Goal: Information Seeking & Learning: Check status

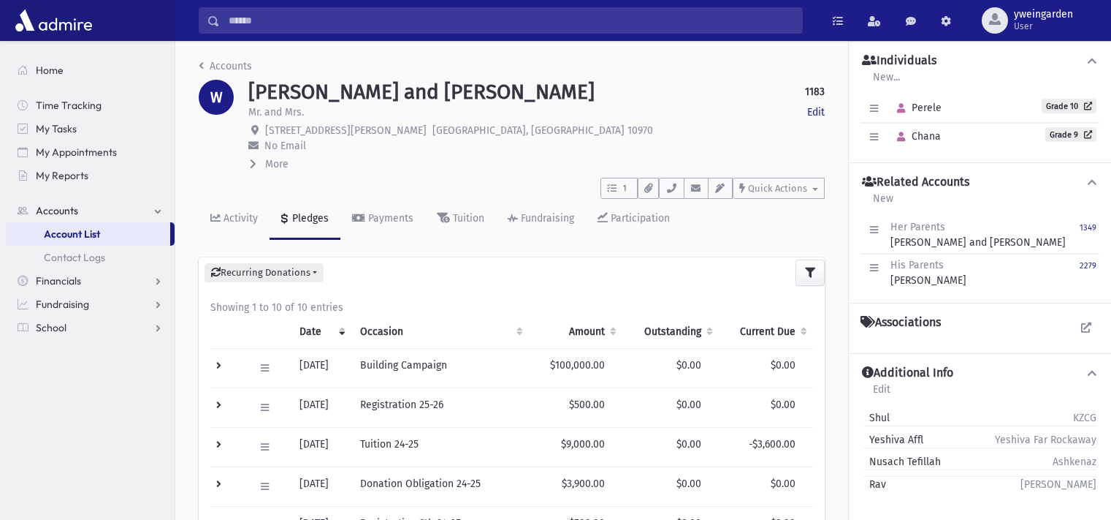
scroll to position [32, 0]
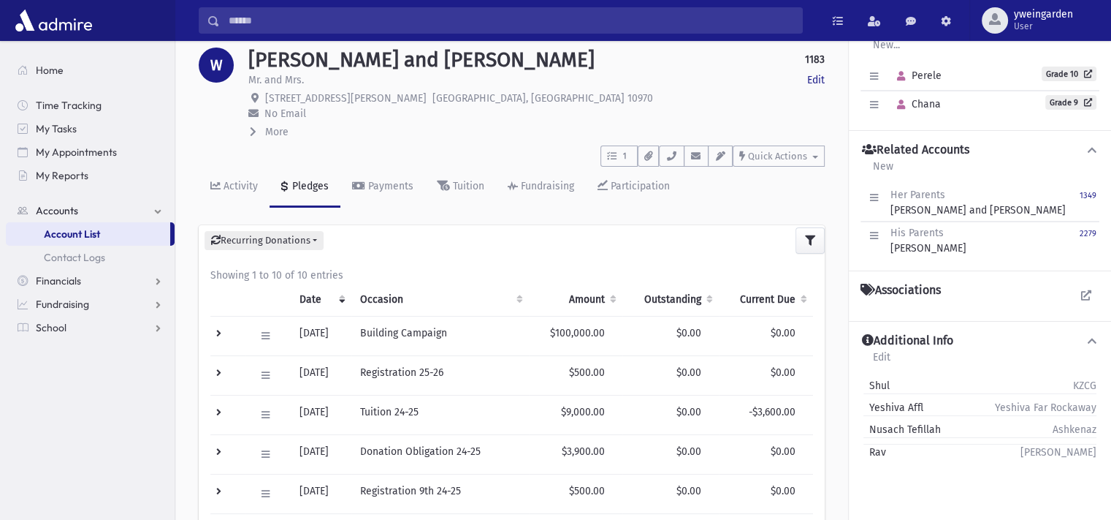
click at [489, 13] on input "Search" at bounding box center [511, 20] width 582 height 26
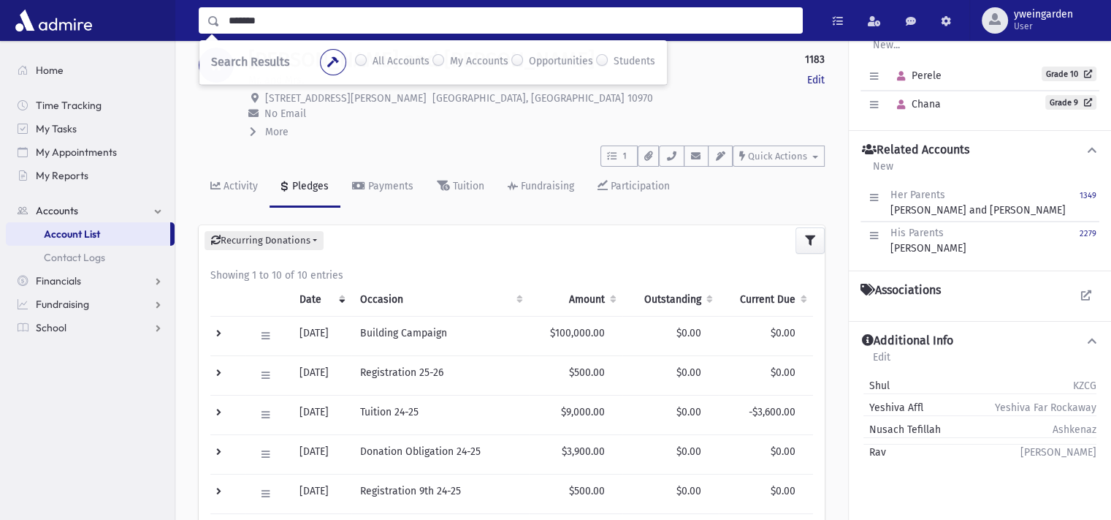
type input "*******"
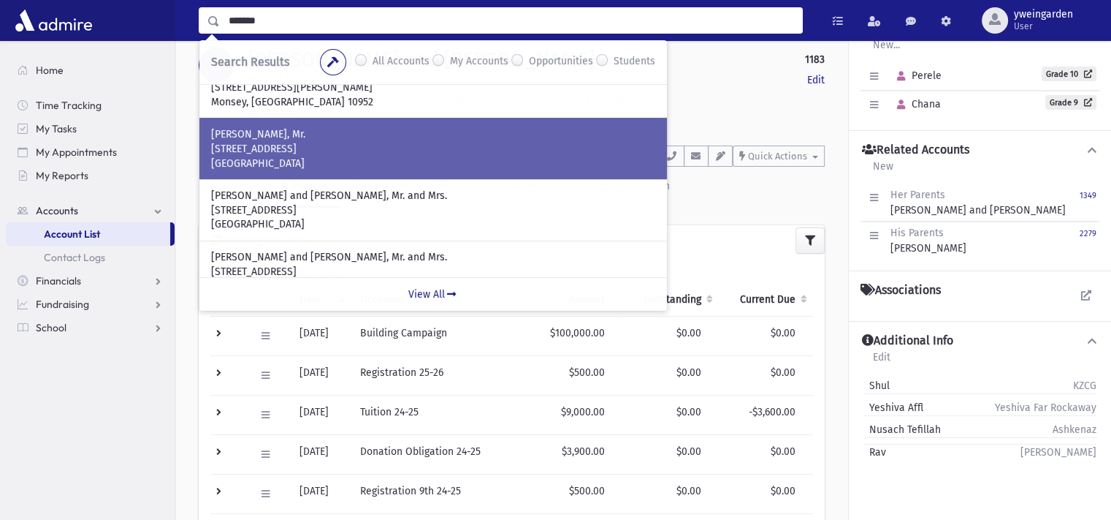
scroll to position [97, 0]
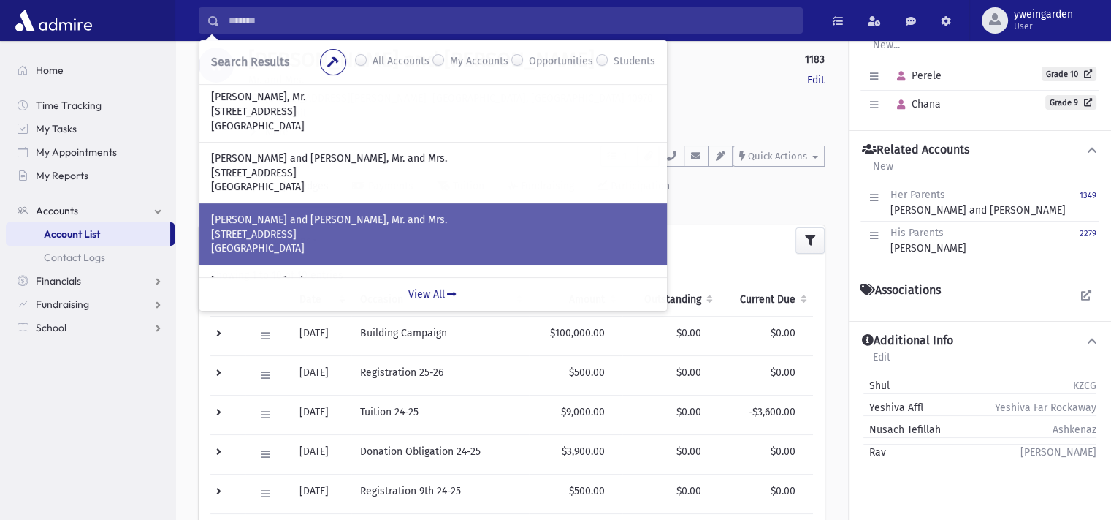
click at [374, 217] on p "GEWIRTZMAN, Dovid and Esther, Mr. and Mrs." at bounding box center [433, 220] width 444 height 15
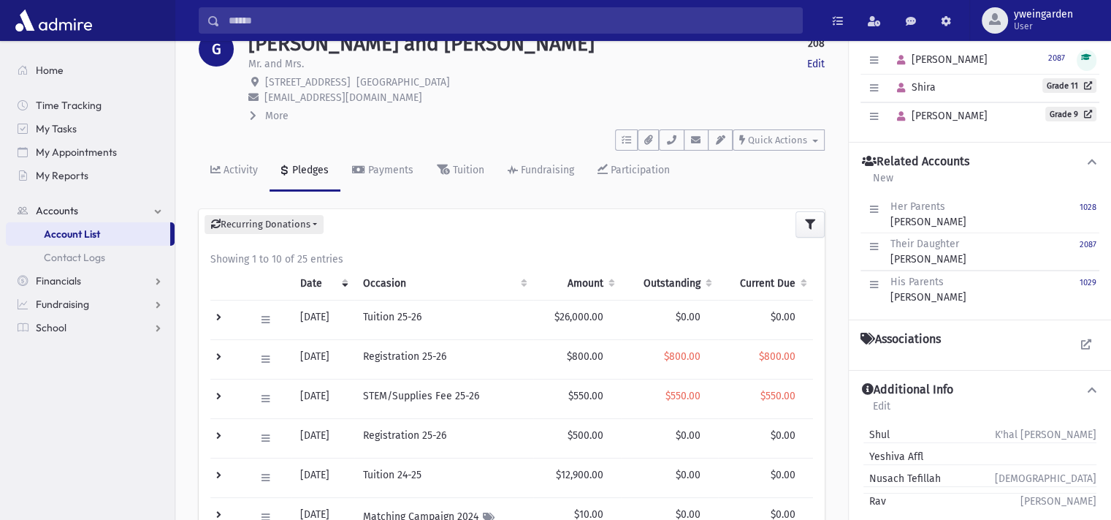
scroll to position [97, 0]
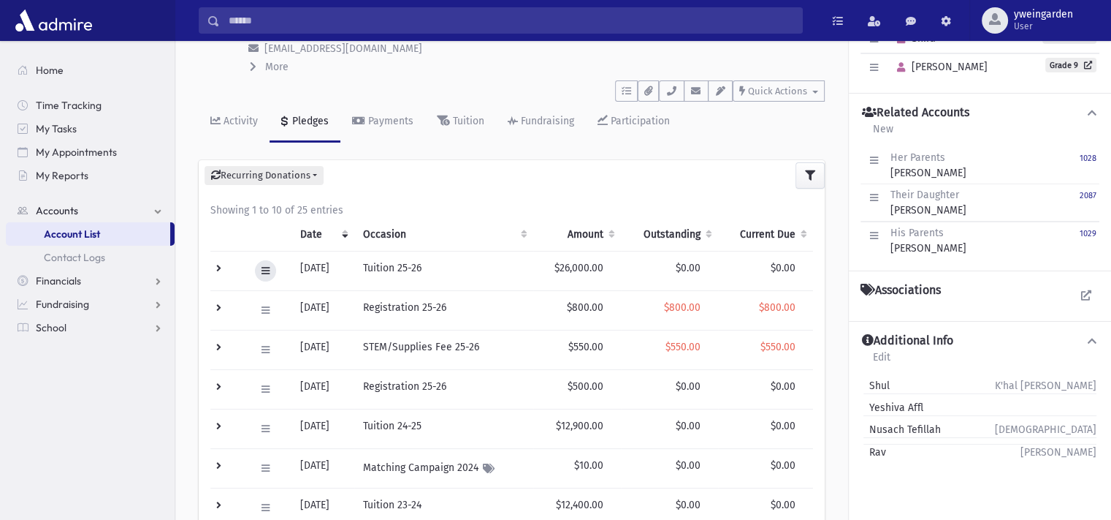
click at [255, 265] on button at bounding box center [265, 270] width 21 height 21
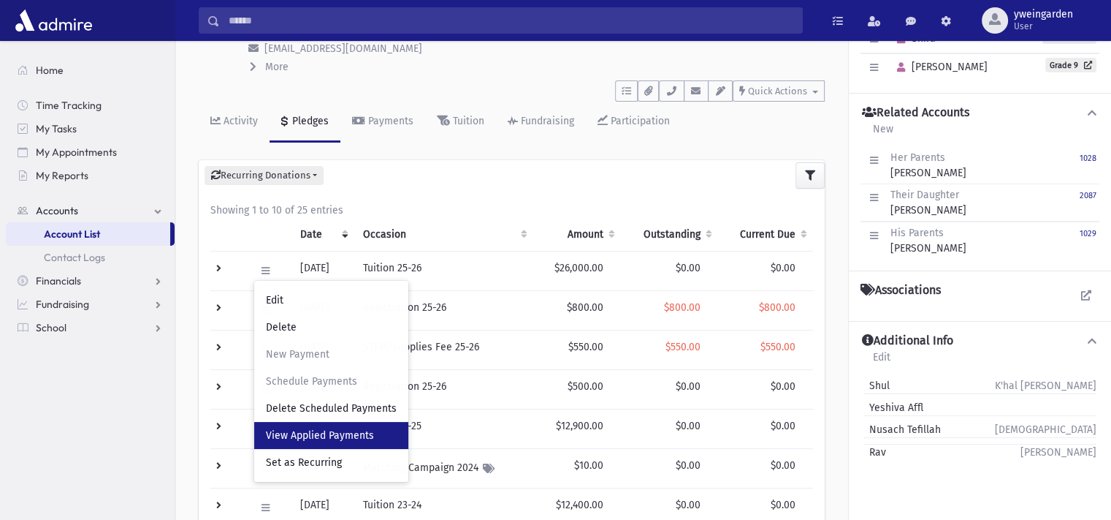
click at [331, 434] on span "View Applied Payments" at bounding box center [320, 435] width 108 height 12
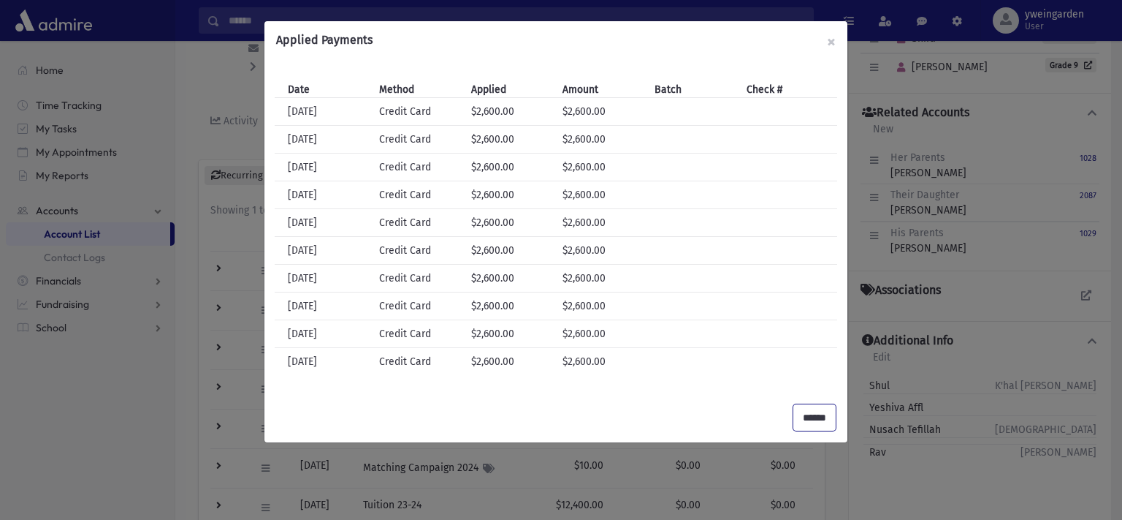
click at [818, 416] on input "******" at bounding box center [815, 417] width 42 height 26
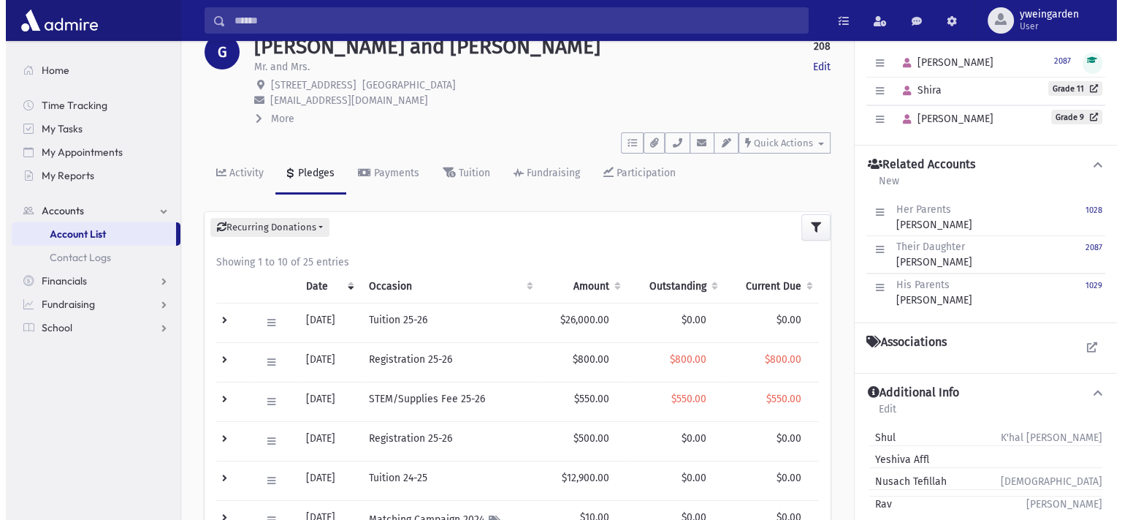
scroll to position [0, 0]
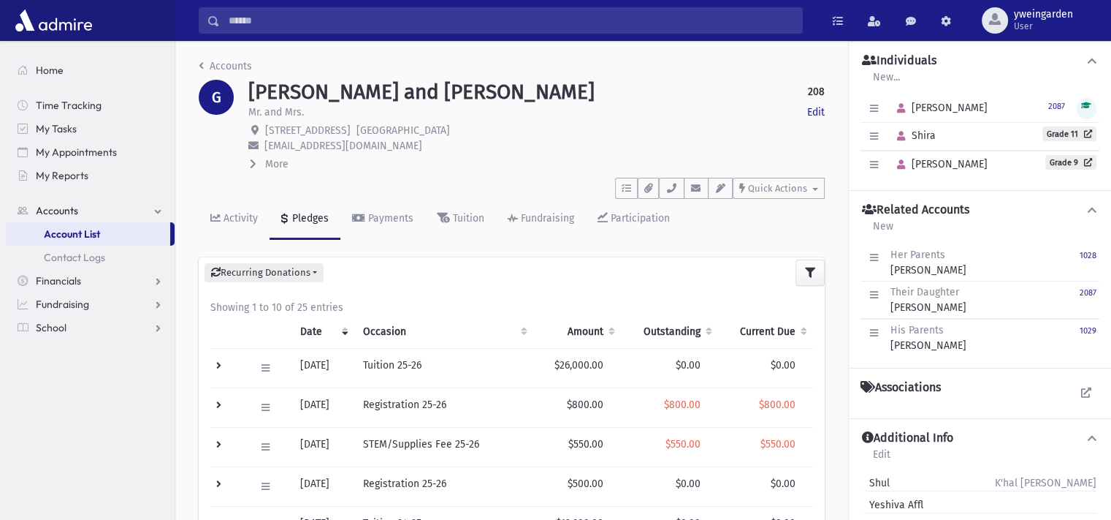
click at [278, 161] on span "More" at bounding box center [276, 164] width 23 height 12
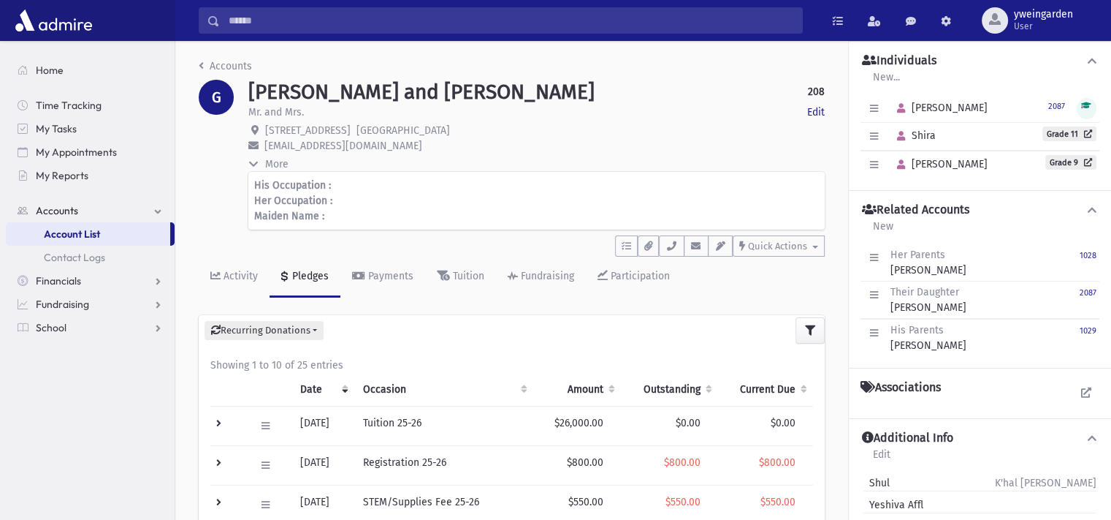
click at [278, 161] on span "More" at bounding box center [276, 164] width 23 height 12
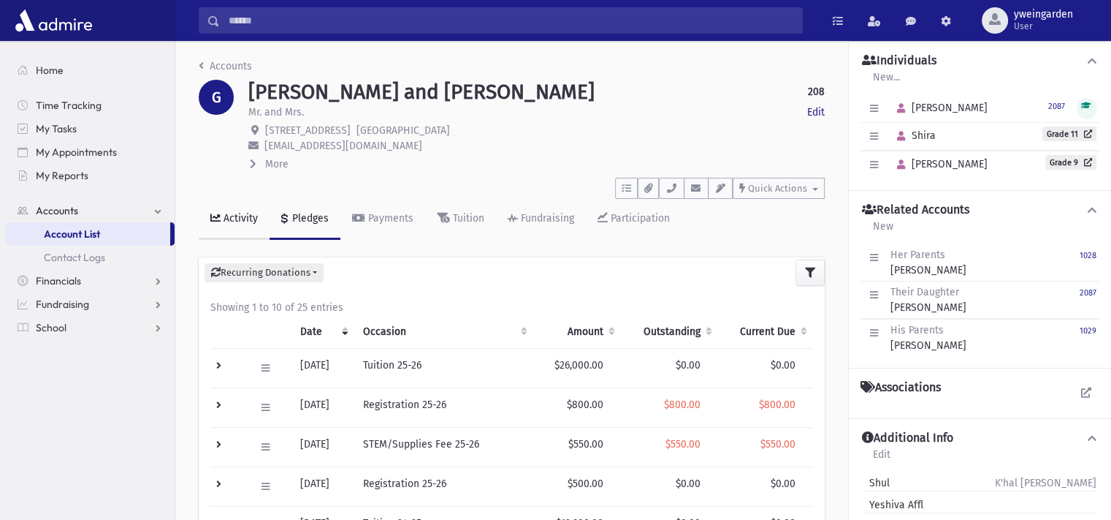
click at [246, 216] on div "Activity" at bounding box center [239, 218] width 37 height 12
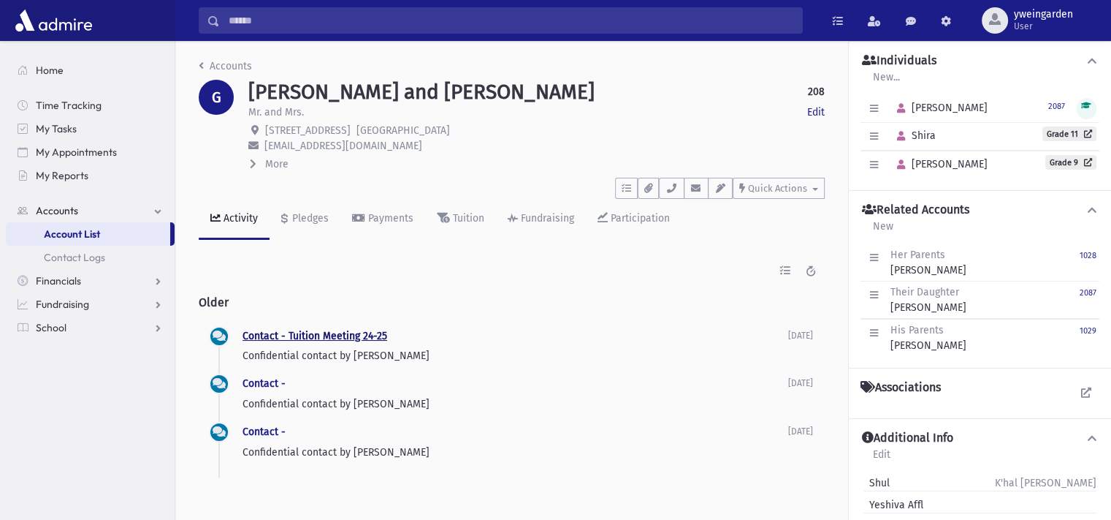
click at [286, 337] on link "Contact - Tuition Meeting 24-25" at bounding box center [315, 336] width 145 height 12
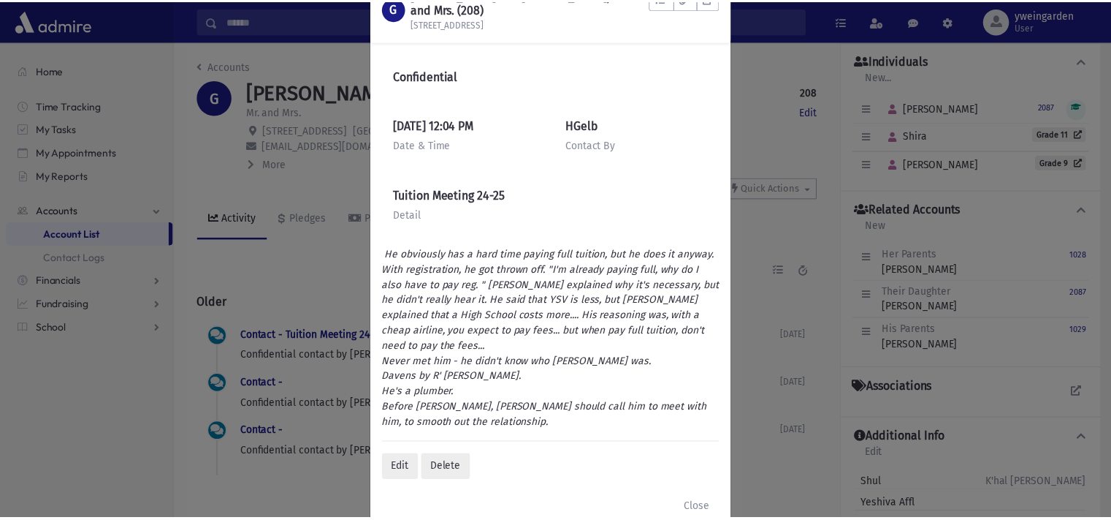
scroll to position [79, 0]
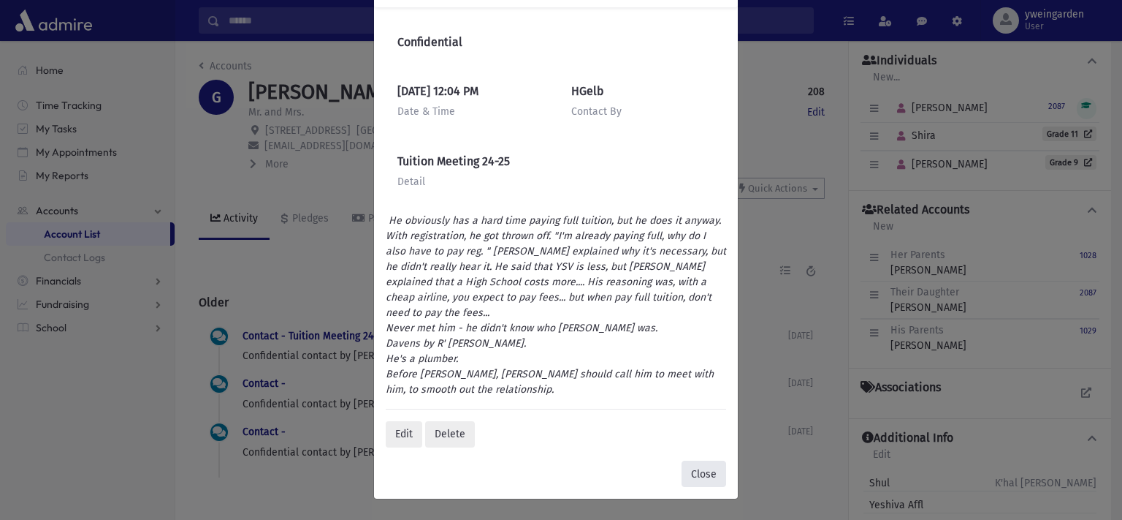
click at [701, 470] on button "Close" at bounding box center [704, 473] width 45 height 26
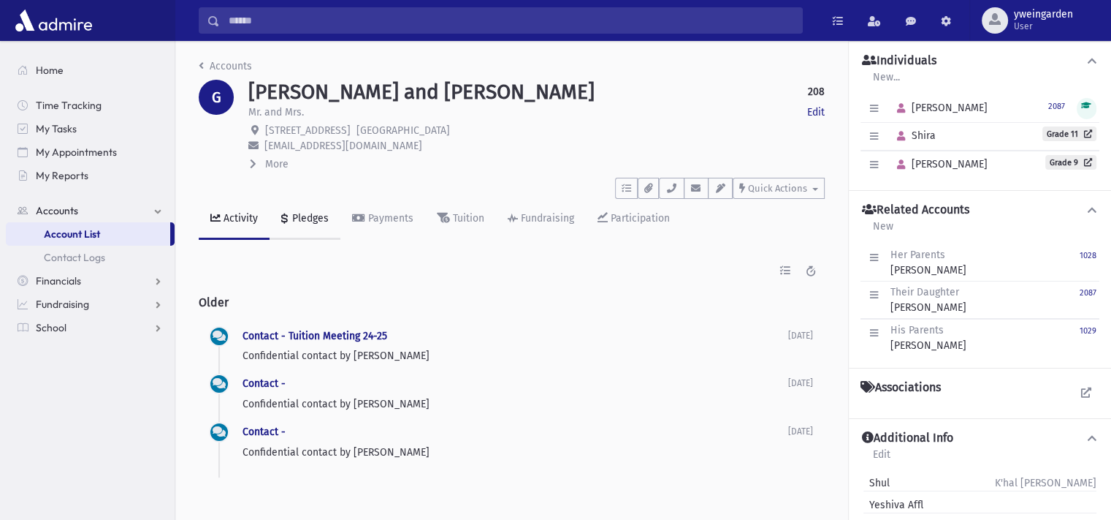
click at [307, 216] on div "Pledges" at bounding box center [308, 218] width 39 height 12
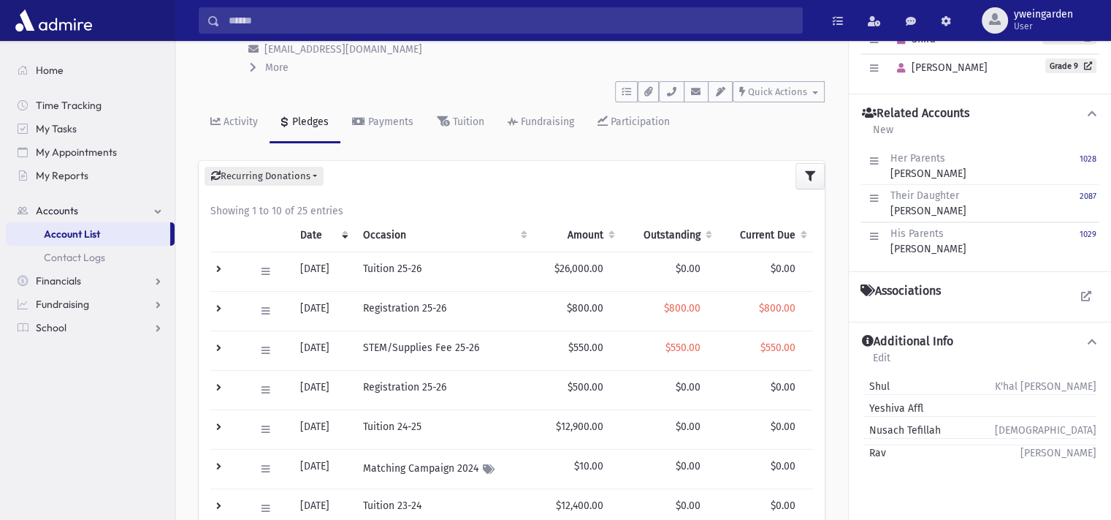
scroll to position [97, 0]
click at [287, 20] on input "Search" at bounding box center [511, 20] width 582 height 26
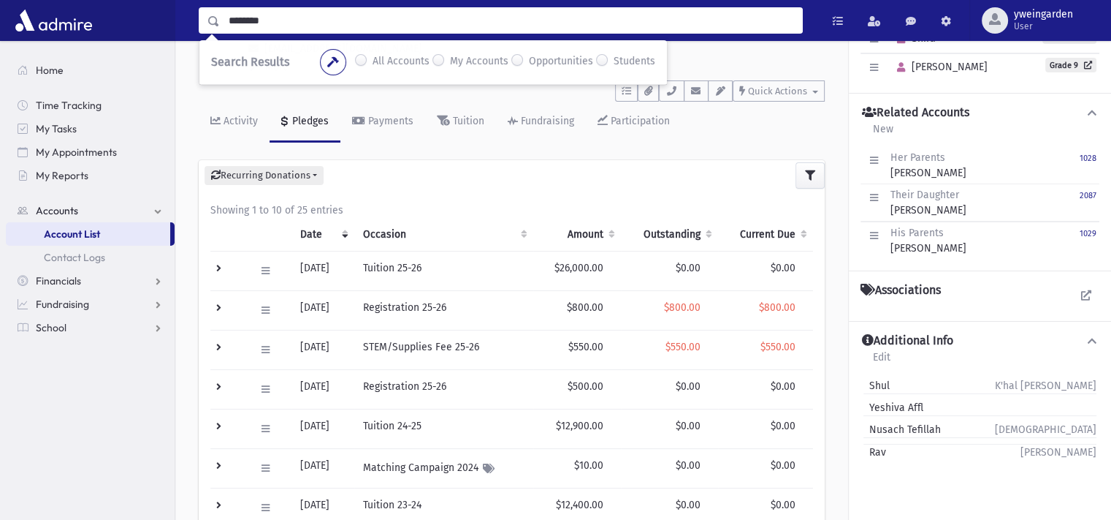
type input "********"
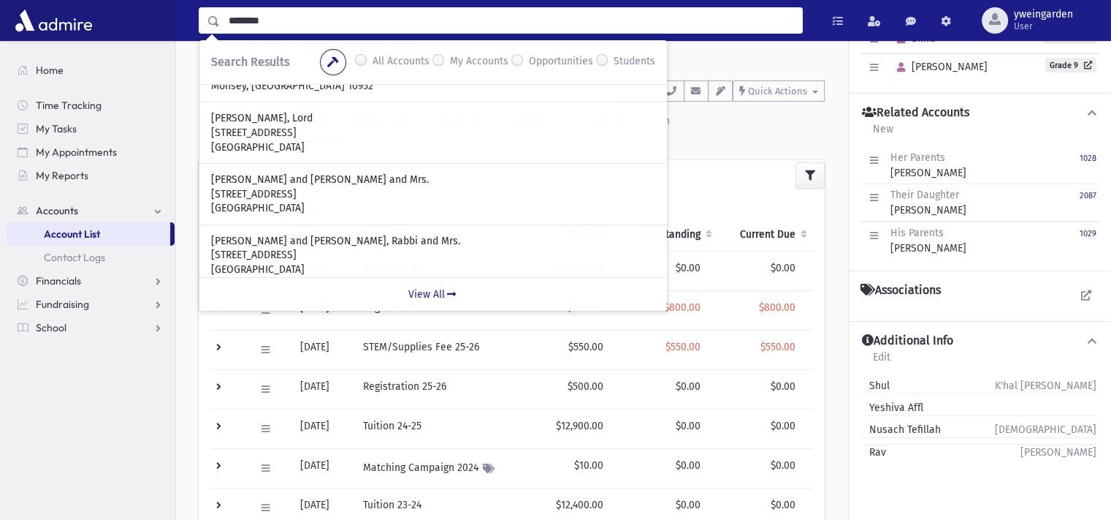
scroll to position [360, 0]
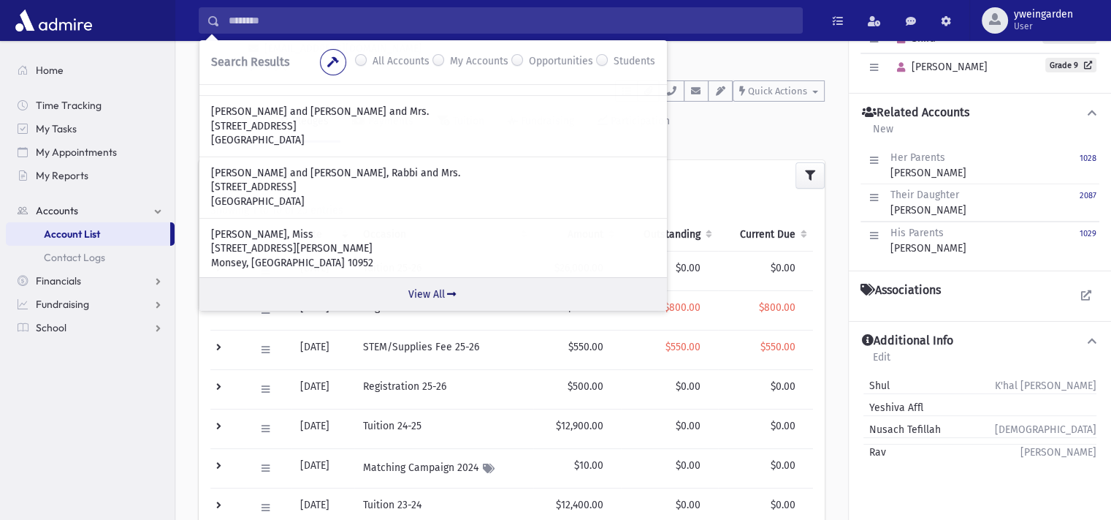
click at [443, 284] on link "View All" at bounding box center [433, 294] width 468 height 34
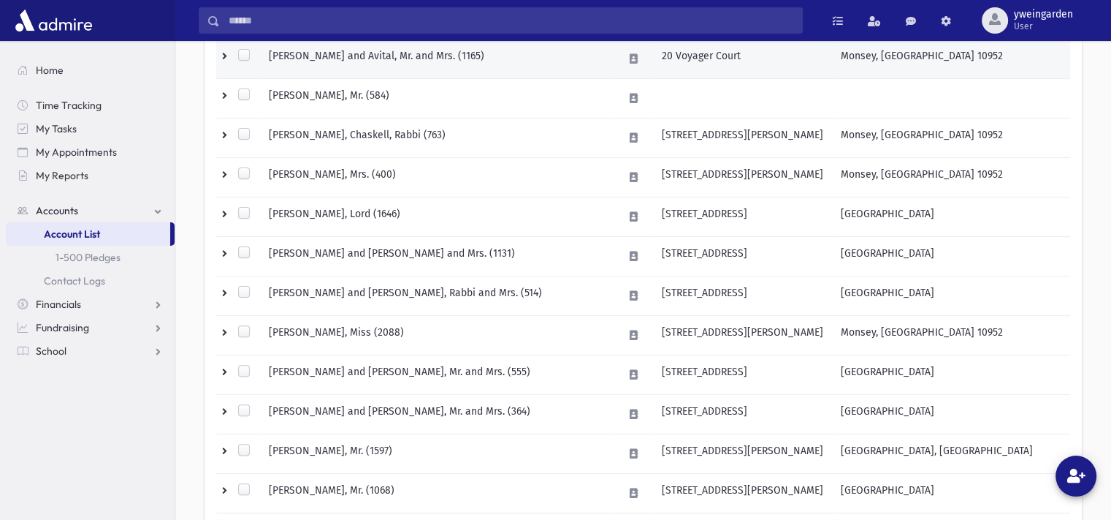
scroll to position [389, 0]
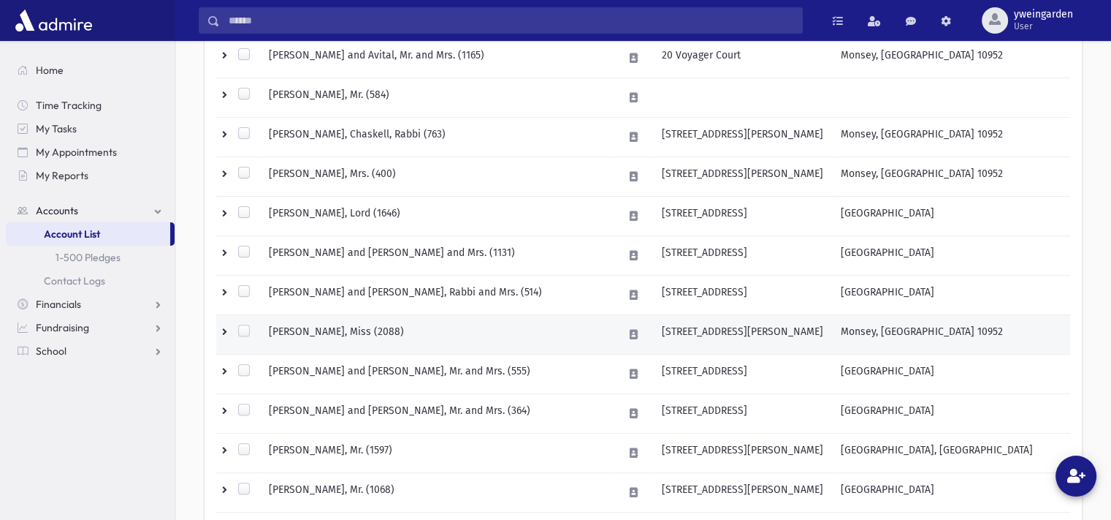
click at [438, 333] on td "[PERSON_NAME], Miss (2088)" at bounding box center [437, 333] width 354 height 39
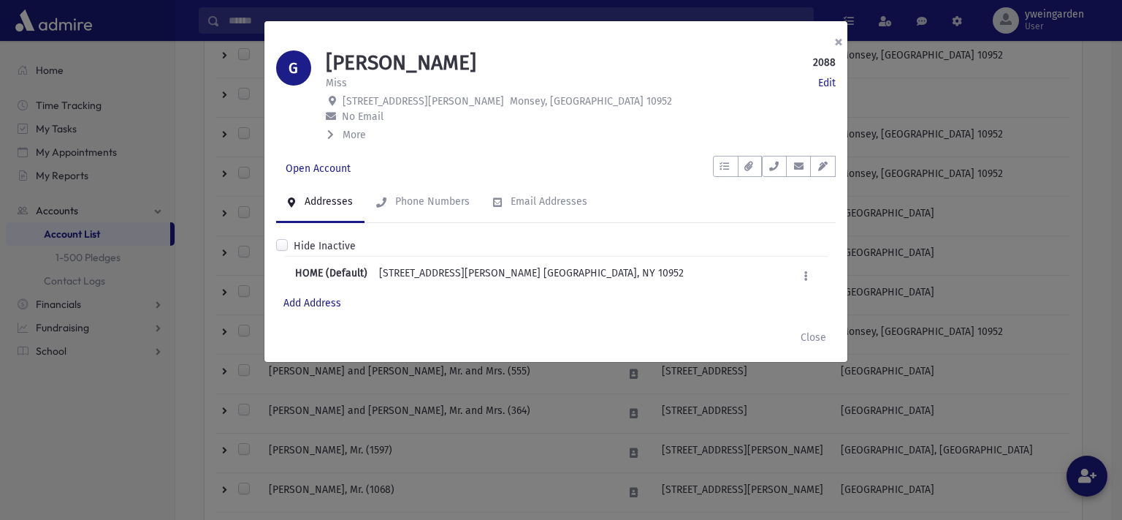
click at [845, 43] on button "×" at bounding box center [839, 41] width 32 height 41
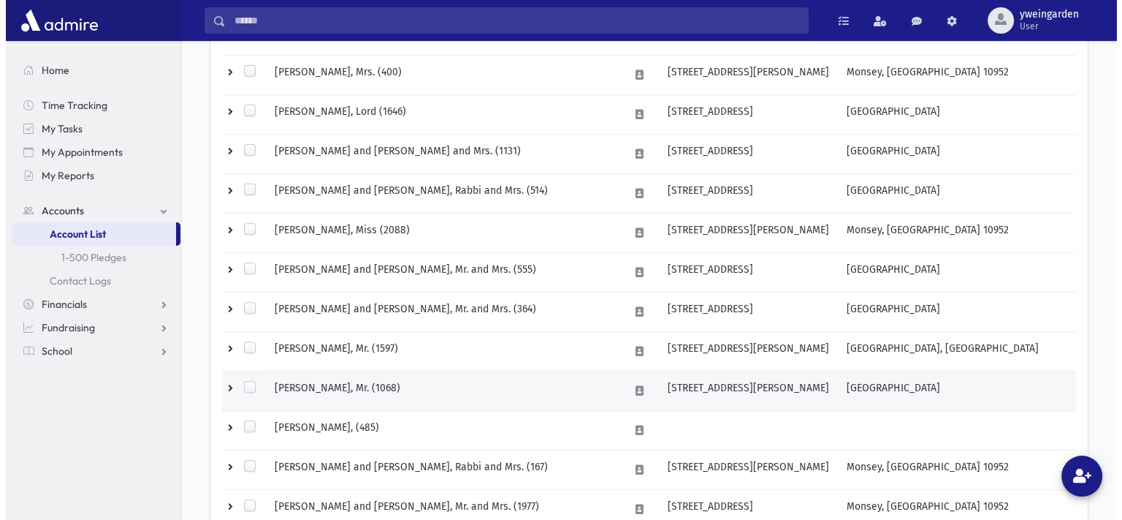
scroll to position [585, 0]
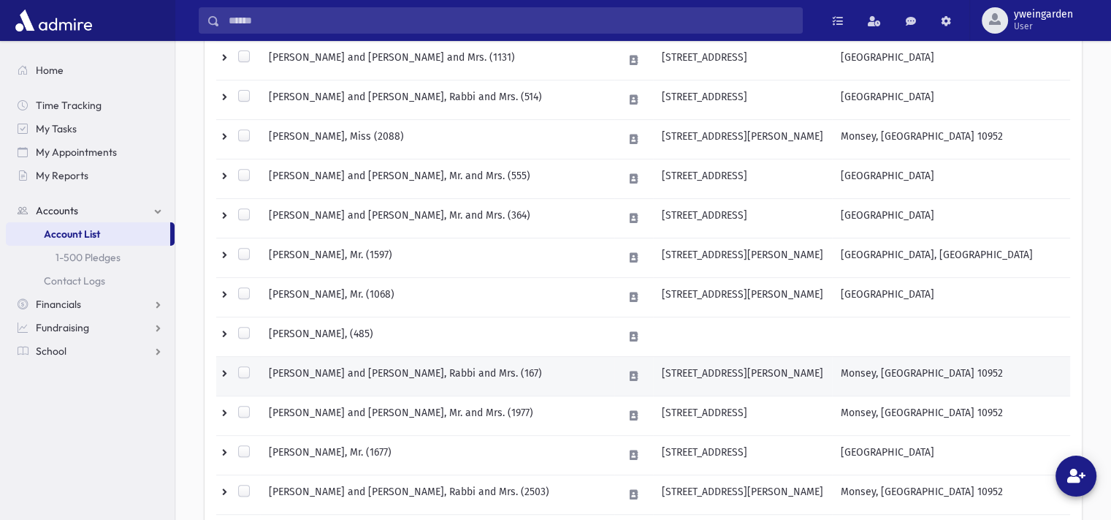
click at [462, 376] on td "GOLDBERG, Moshe and Ella, Rabbi and Mrs. (167)" at bounding box center [437, 375] width 354 height 39
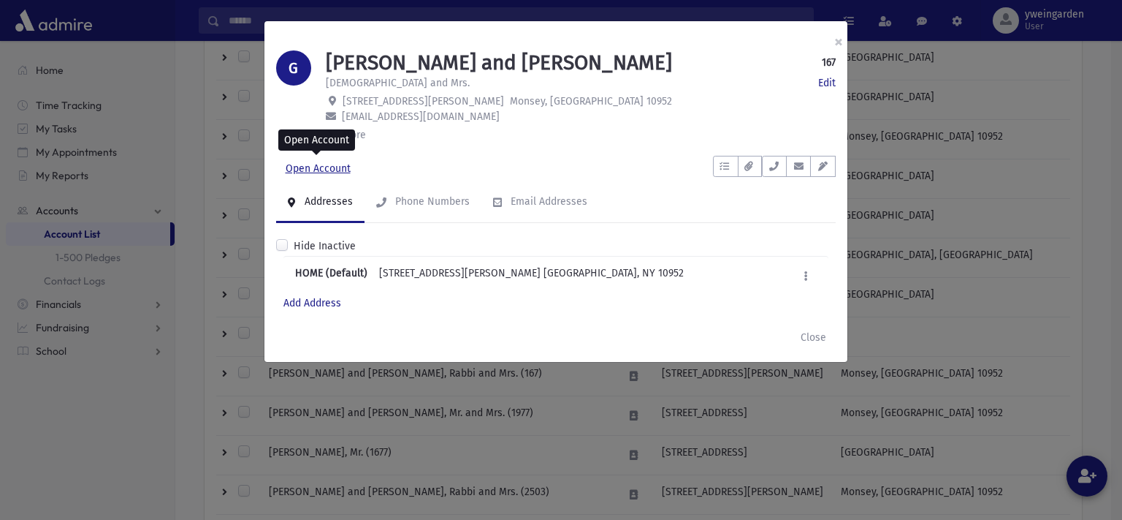
click at [316, 163] on link "Open Account" at bounding box center [318, 169] width 84 height 26
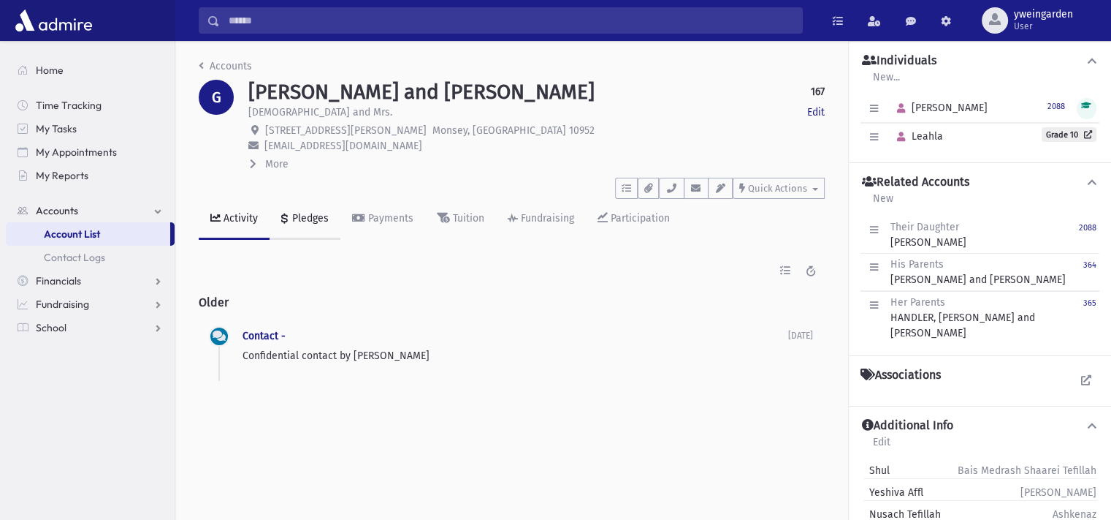
click at [298, 219] on div "Pledges" at bounding box center [308, 218] width 39 height 12
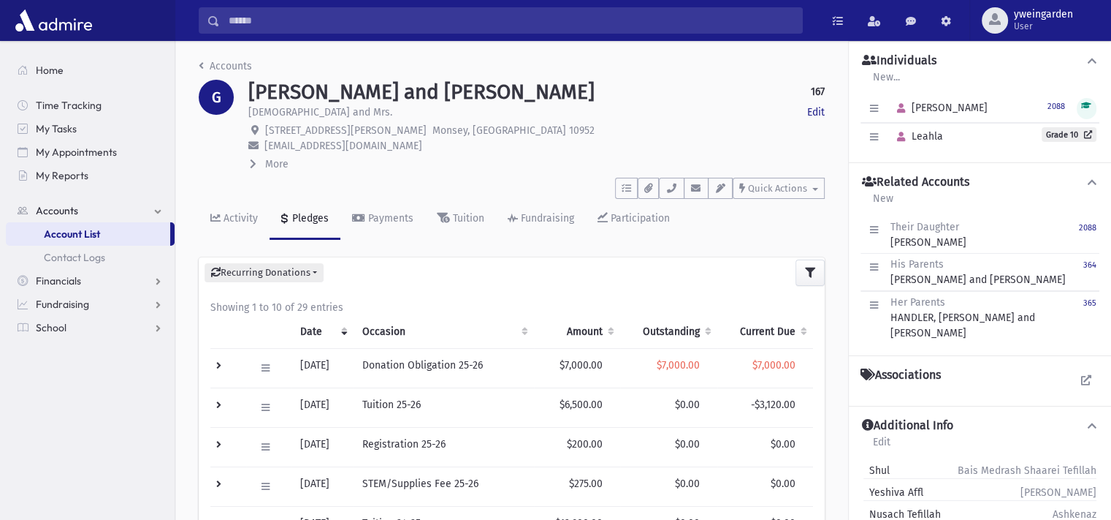
scroll to position [97, 0]
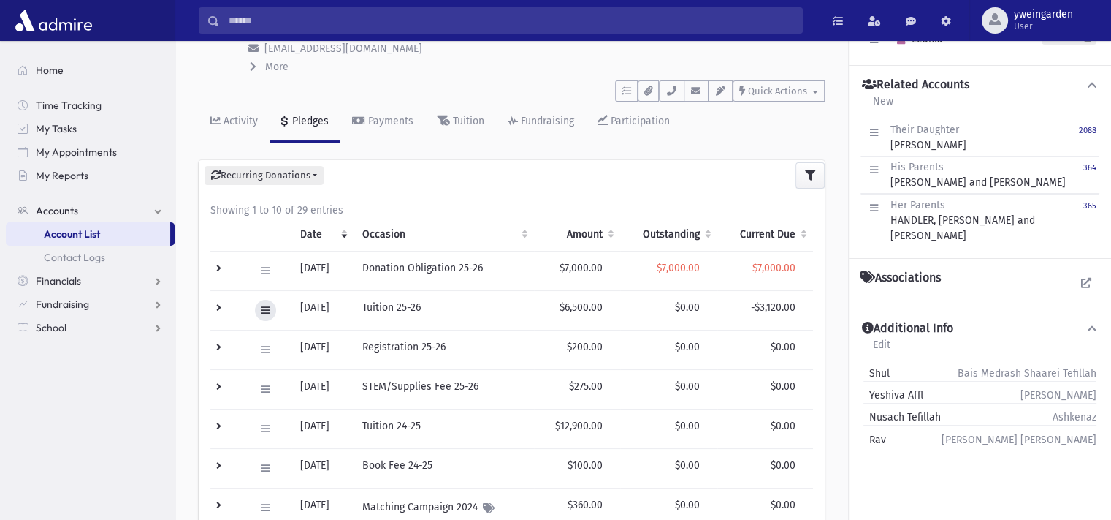
click at [268, 309] on icon at bounding box center [266, 309] width 8 height 9
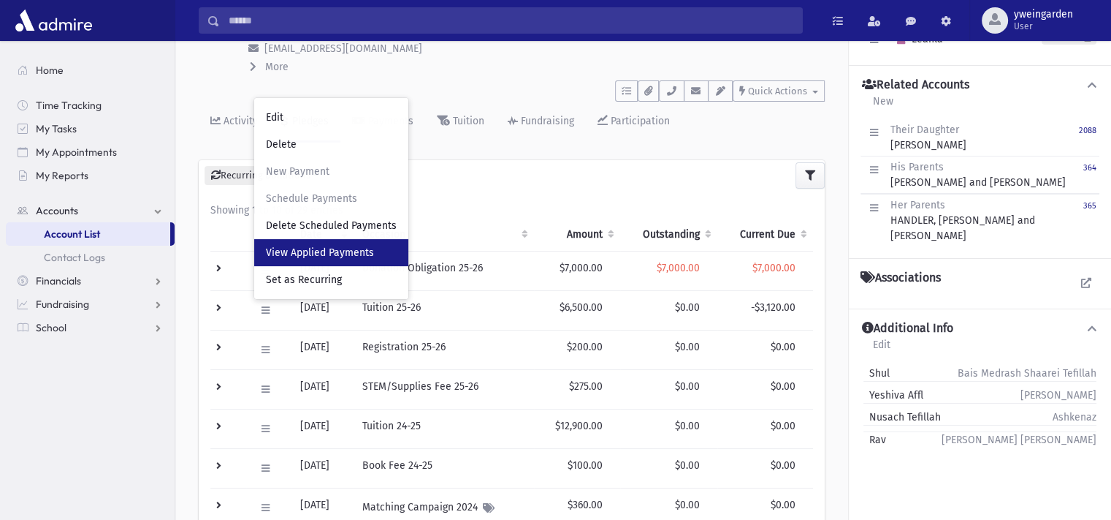
click at [303, 259] on link "View Applied Payments" at bounding box center [331, 252] width 154 height 27
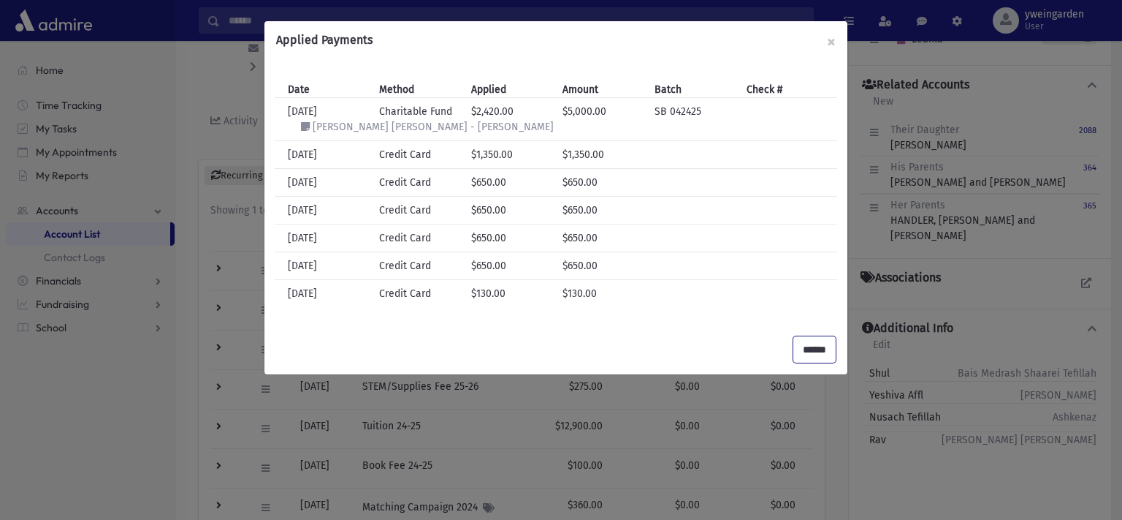
click at [810, 348] on input "******" at bounding box center [815, 349] width 42 height 26
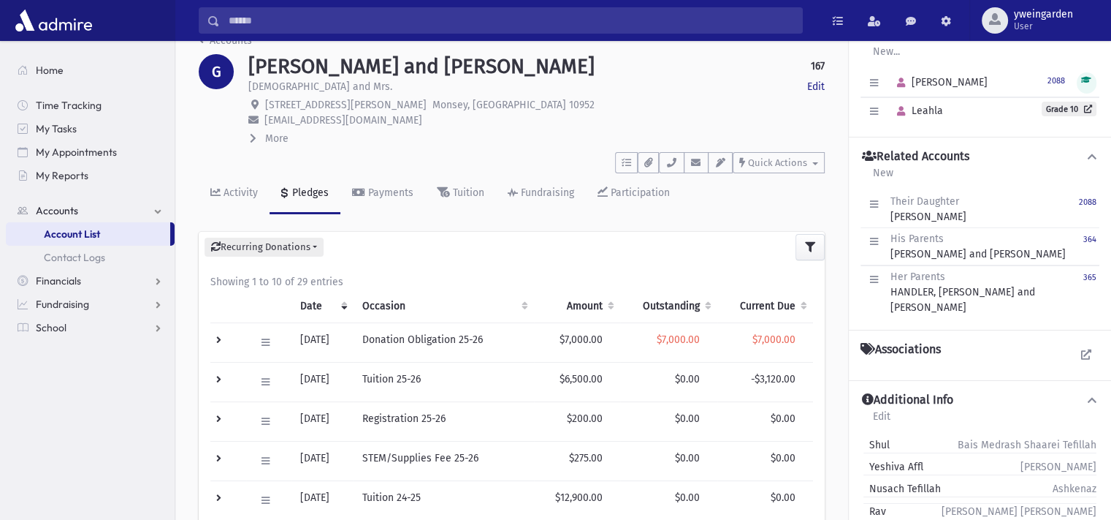
scroll to position [0, 0]
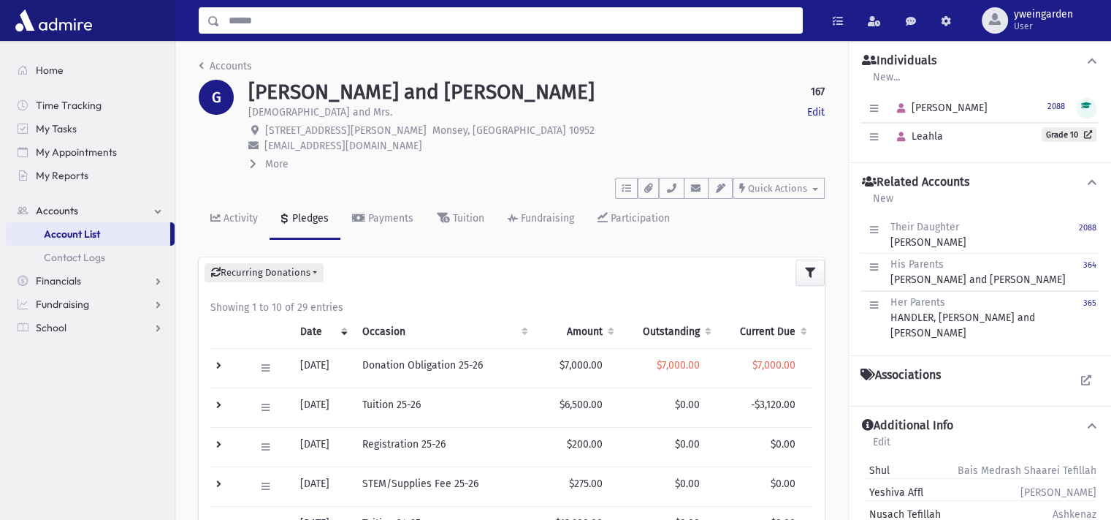
click at [389, 16] on input "Search" at bounding box center [511, 20] width 582 height 26
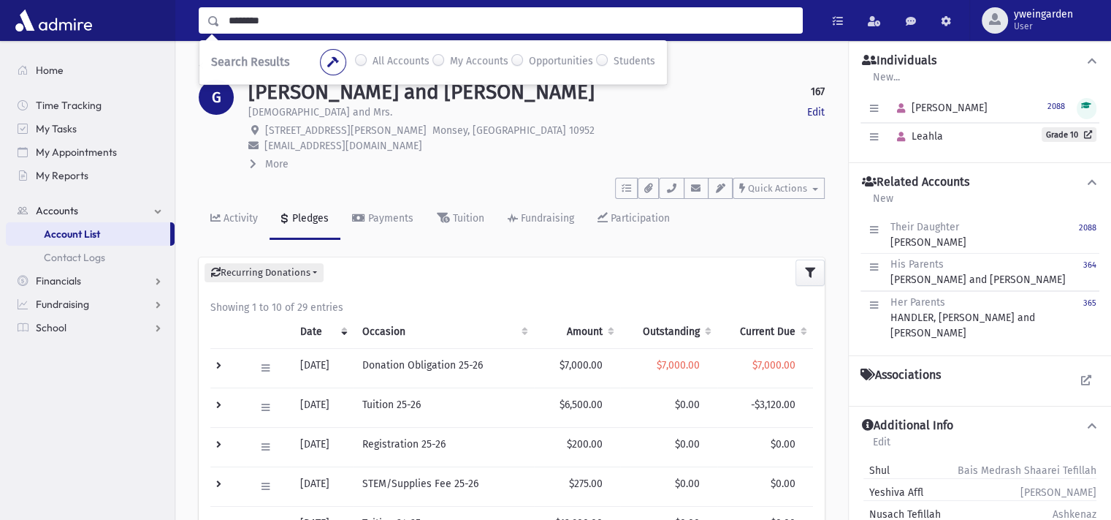
type input "********"
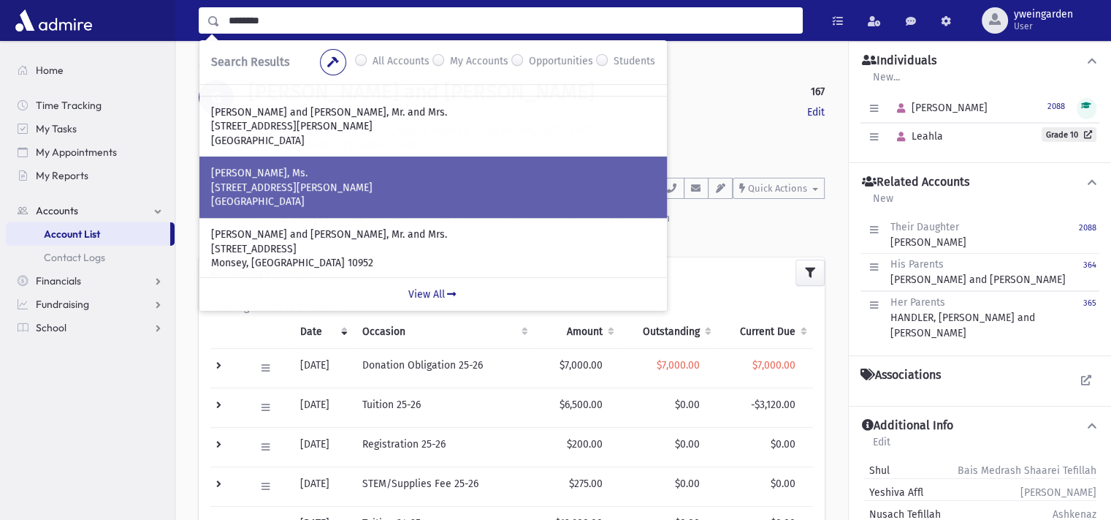
scroll to position [328, 0]
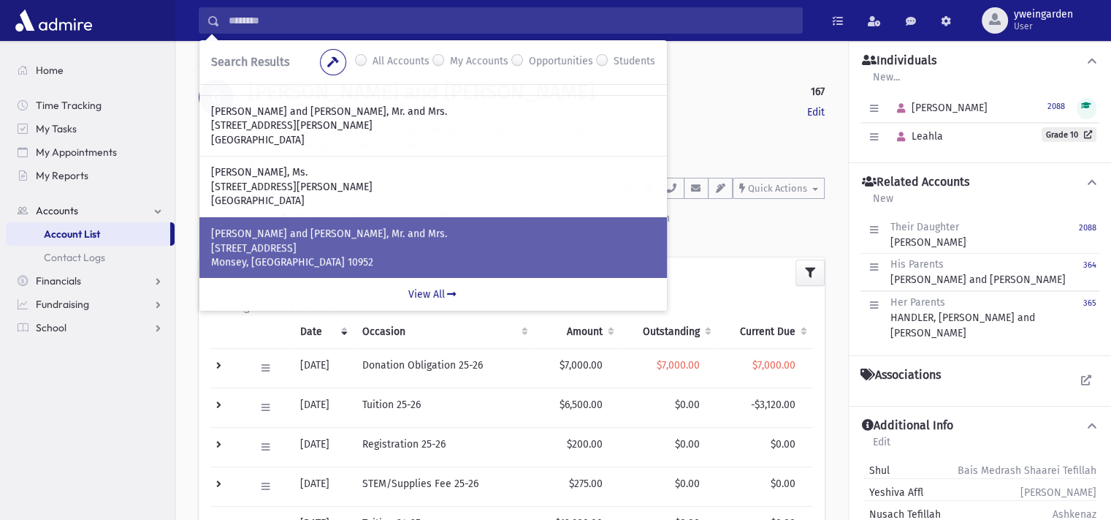
click at [347, 242] on p "19 Astor Place" at bounding box center [433, 248] width 444 height 15
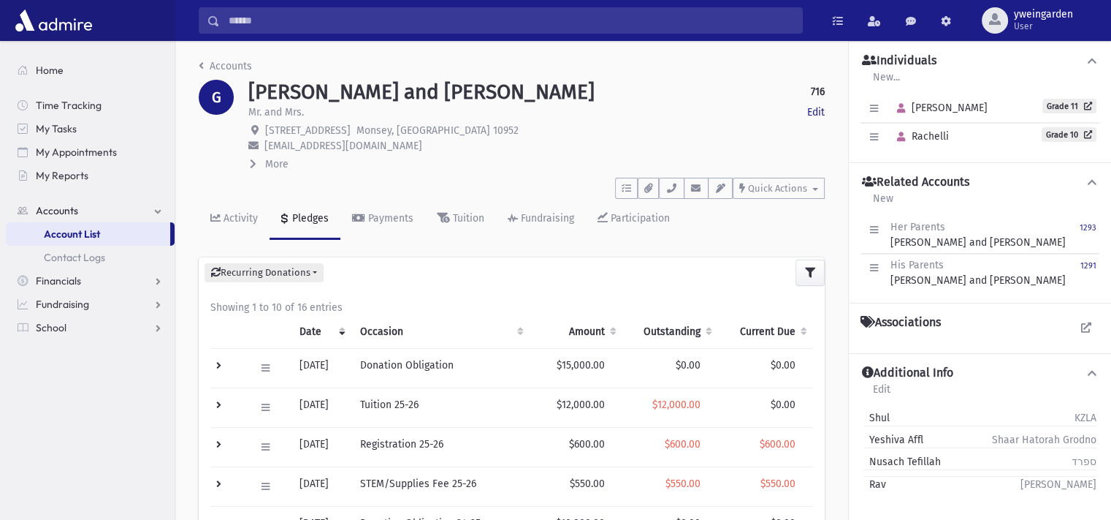
click at [402, 25] on input "Search" at bounding box center [511, 20] width 582 height 26
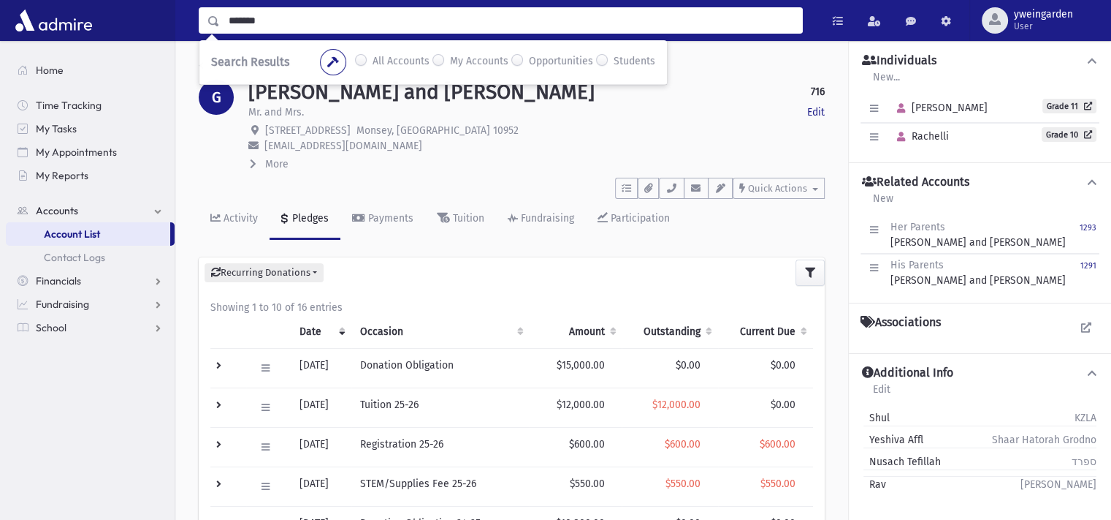
type input "*******"
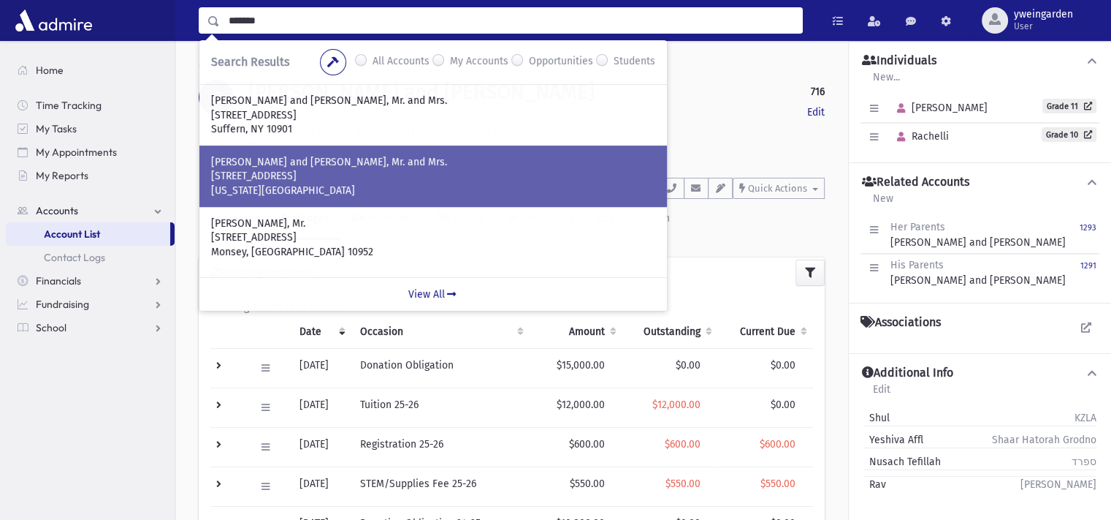
click at [357, 189] on p "[US_STATE][GEOGRAPHIC_DATA]" at bounding box center [433, 190] width 444 height 15
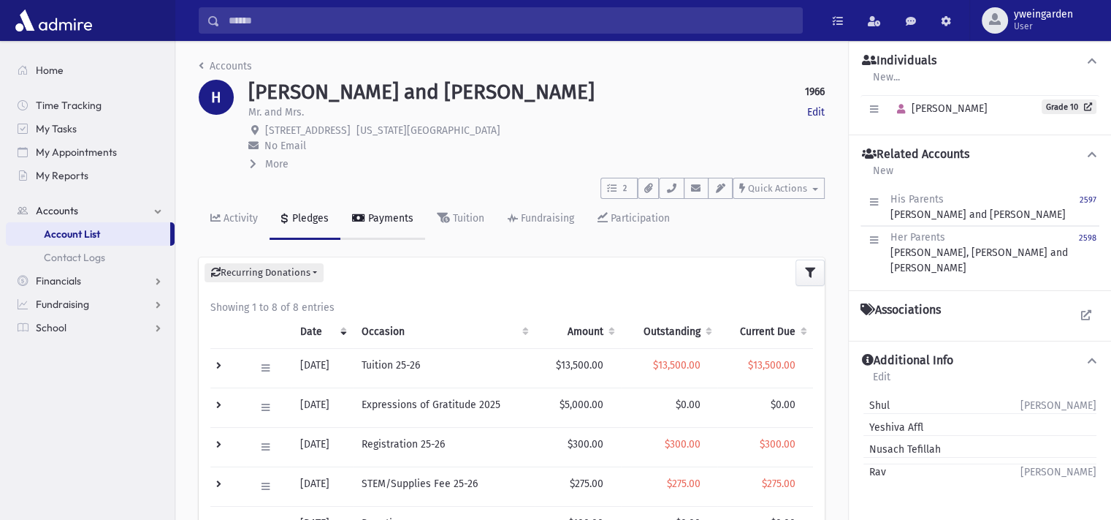
click at [384, 216] on div "Payments" at bounding box center [389, 218] width 48 height 12
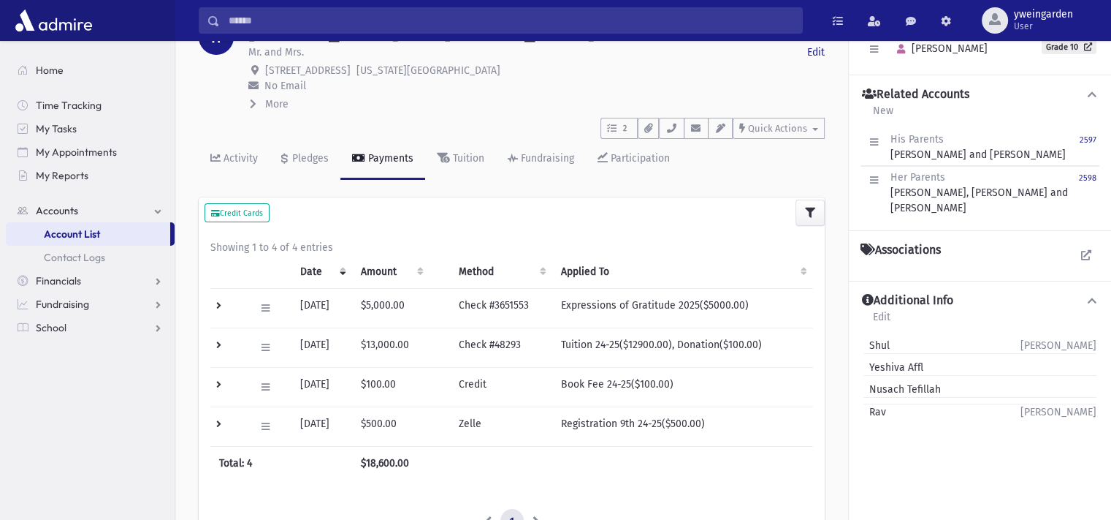
scroll to position [97, 0]
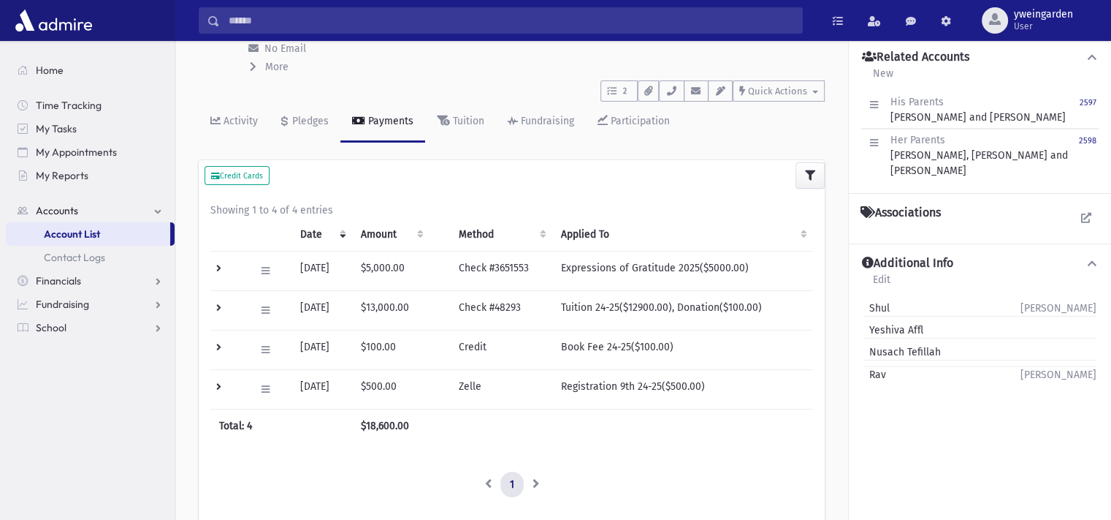
click at [225, 305] on td at bounding box center [228, 309] width 36 height 39
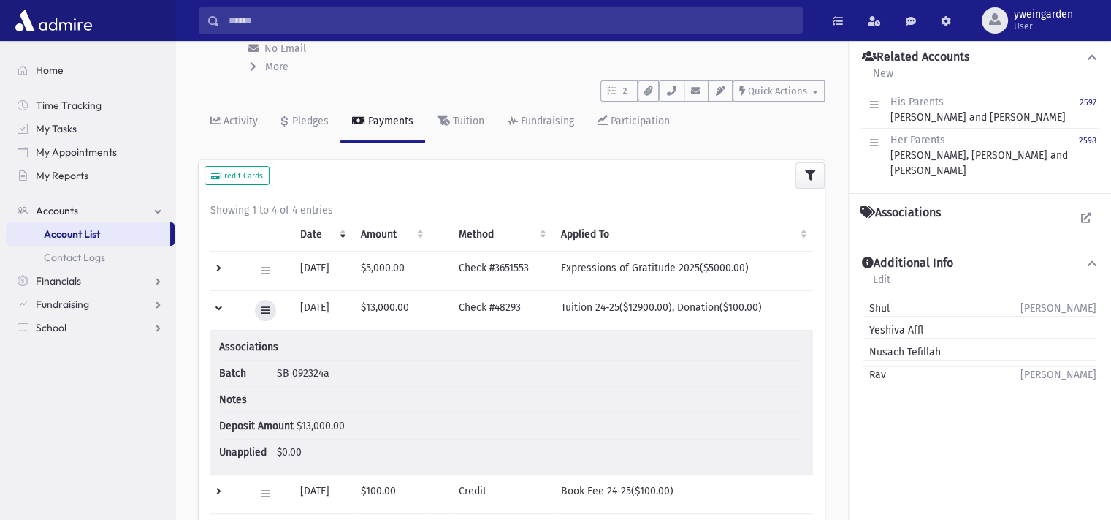
click at [273, 313] on button at bounding box center [265, 310] width 21 height 21
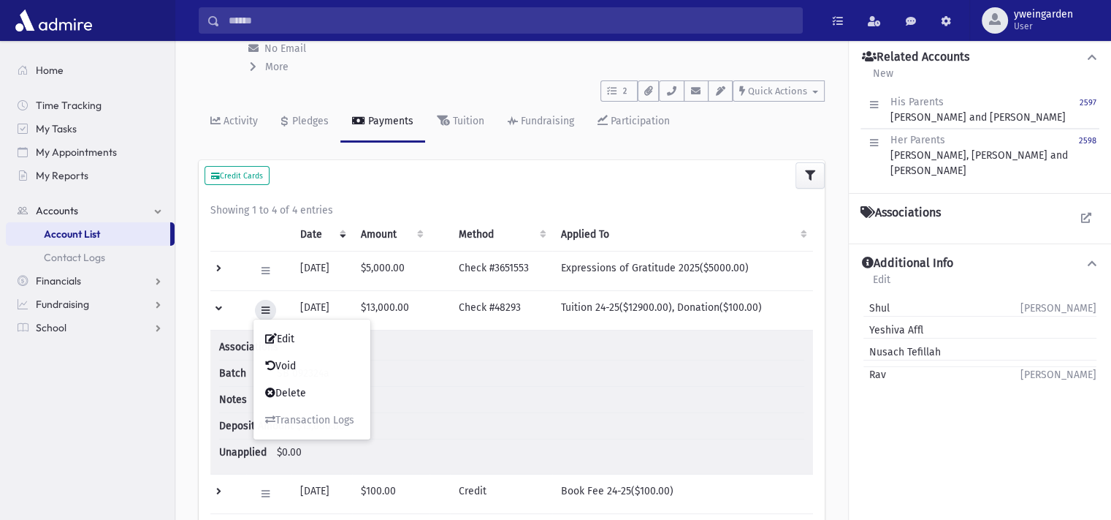
click at [267, 309] on icon at bounding box center [266, 309] width 8 height 9
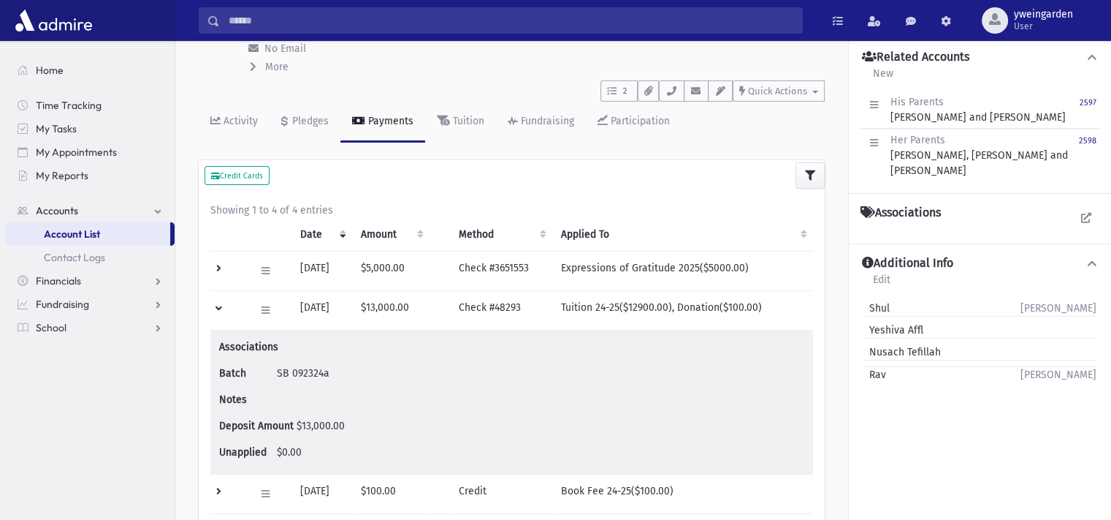
click at [221, 308] on td at bounding box center [228, 309] width 36 height 39
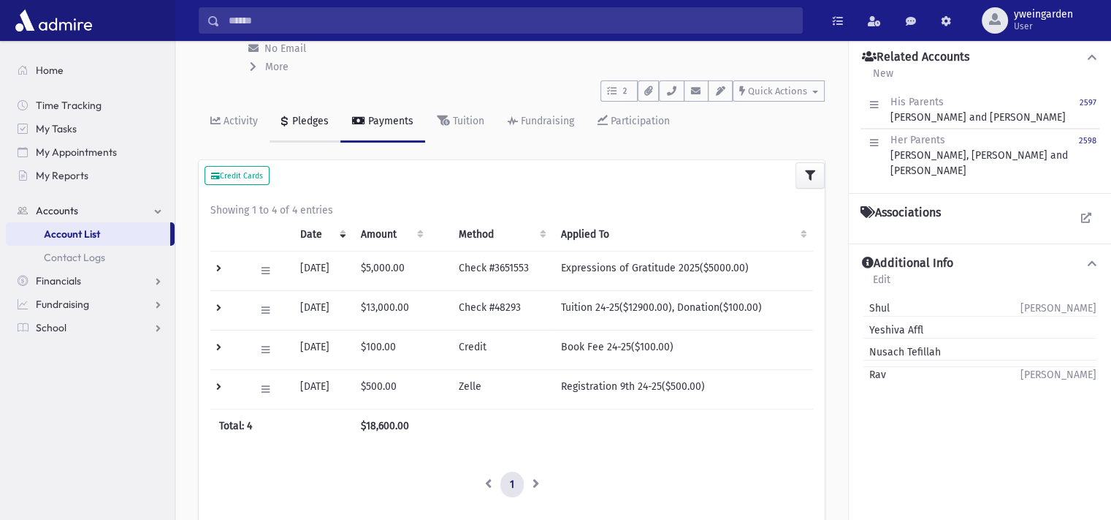
click at [297, 132] on link "Pledges" at bounding box center [305, 122] width 71 height 41
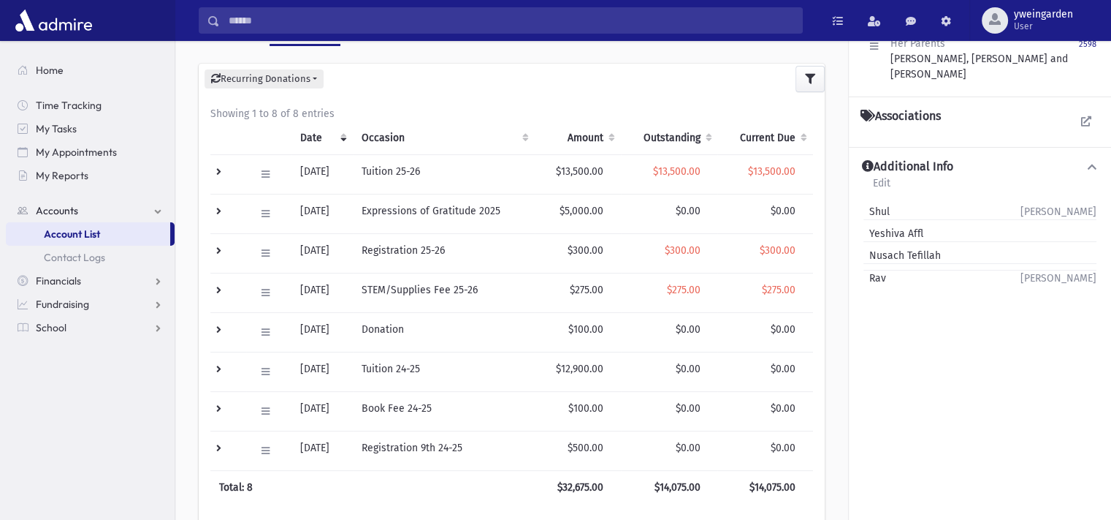
scroll to position [194, 0]
click at [216, 367] on td at bounding box center [228, 370] width 36 height 39
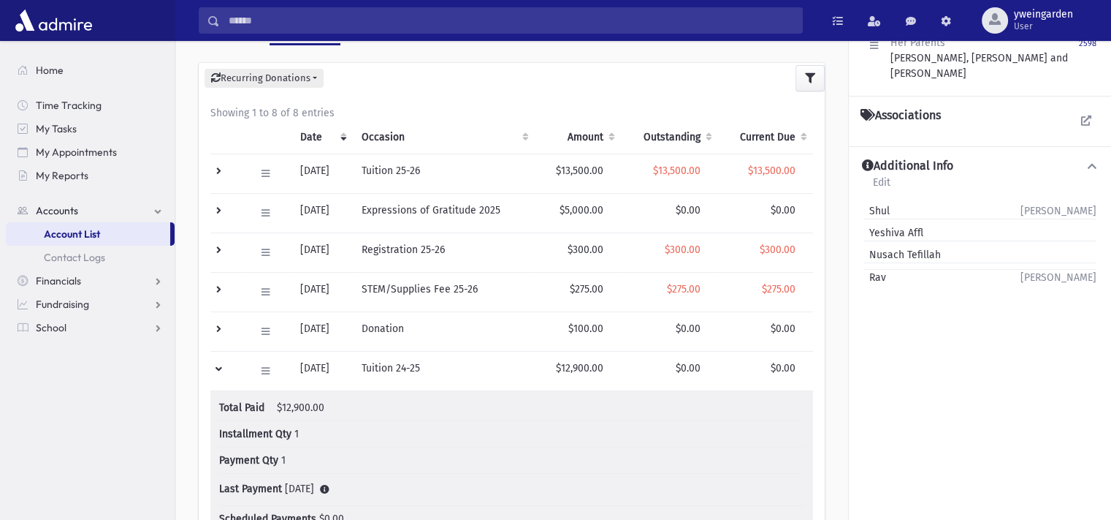
click at [216, 367] on td at bounding box center [228, 370] width 36 height 39
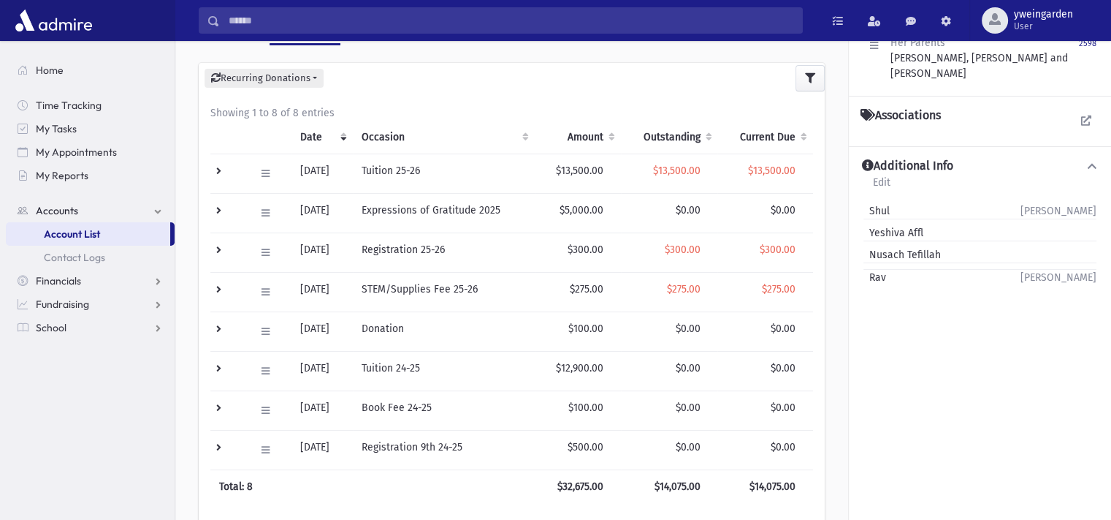
click at [275, 376] on div "Edit Delete New Payment Schedule Payments Delete Scheduled Payments View Applie…" at bounding box center [269, 370] width 28 height 21
click at [262, 366] on icon at bounding box center [266, 370] width 8 height 9
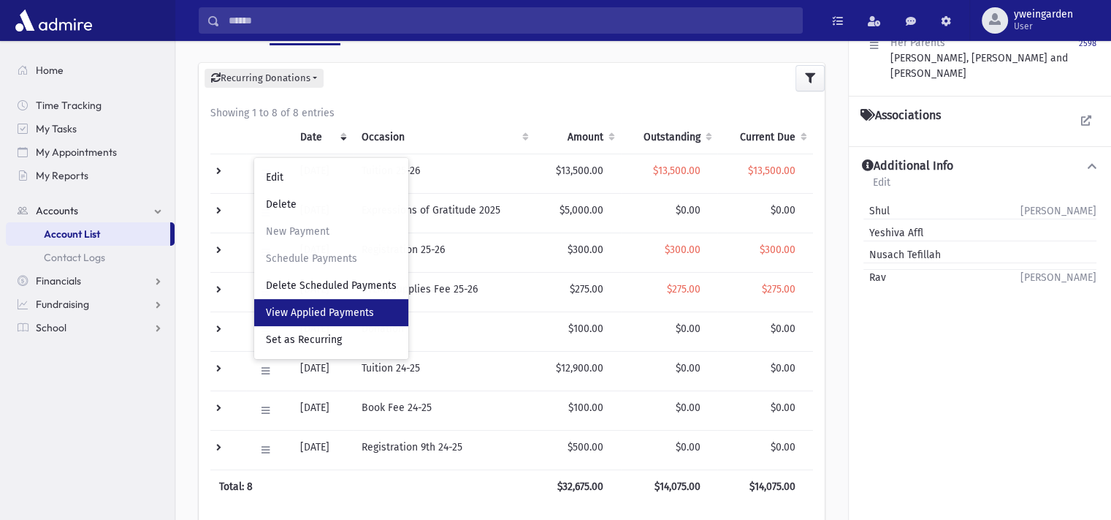
click at [292, 312] on span "View Applied Payments" at bounding box center [320, 312] width 108 height 12
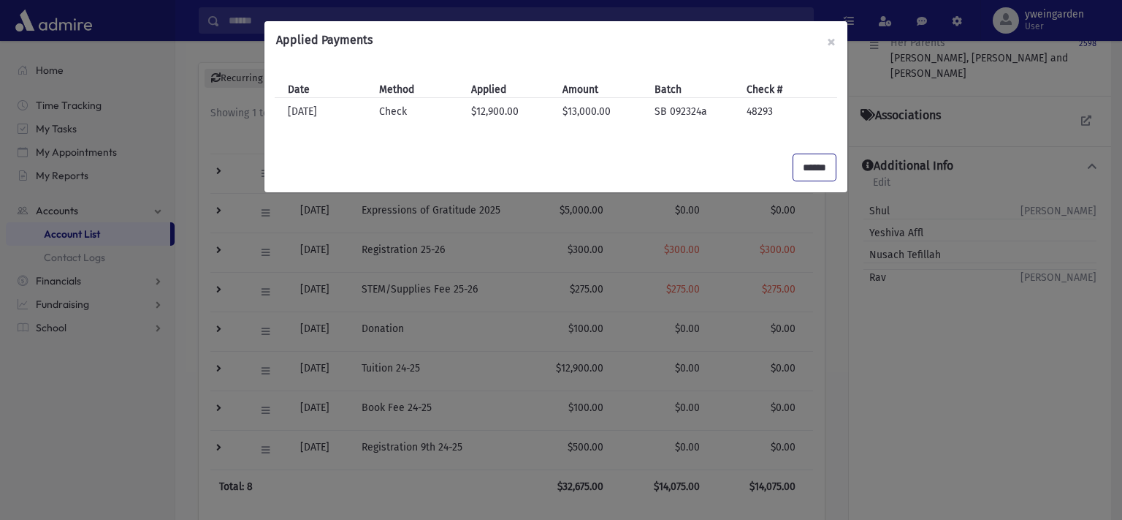
click at [819, 172] on input "******" at bounding box center [815, 167] width 42 height 26
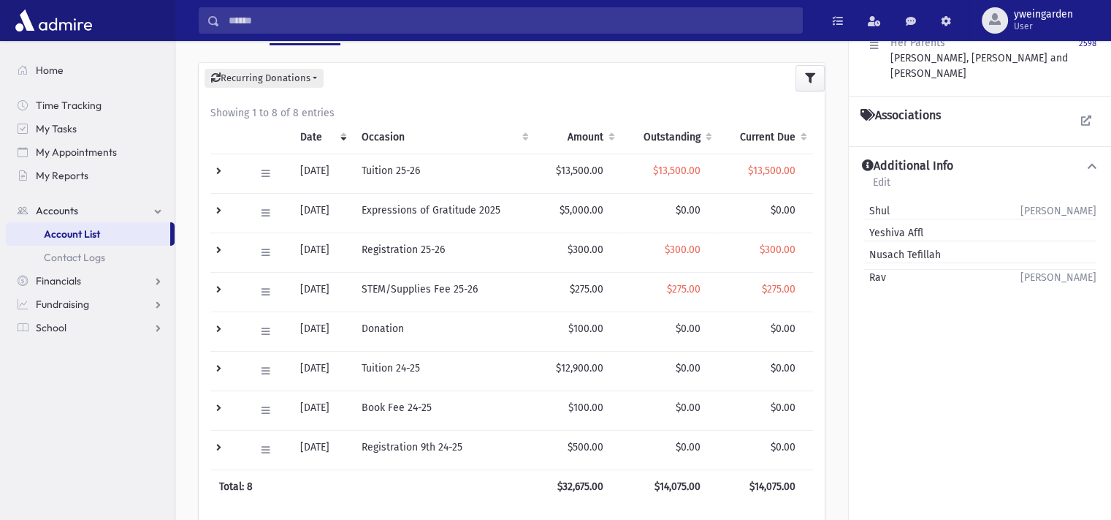
click at [552, 28] on input "Search" at bounding box center [511, 20] width 582 height 26
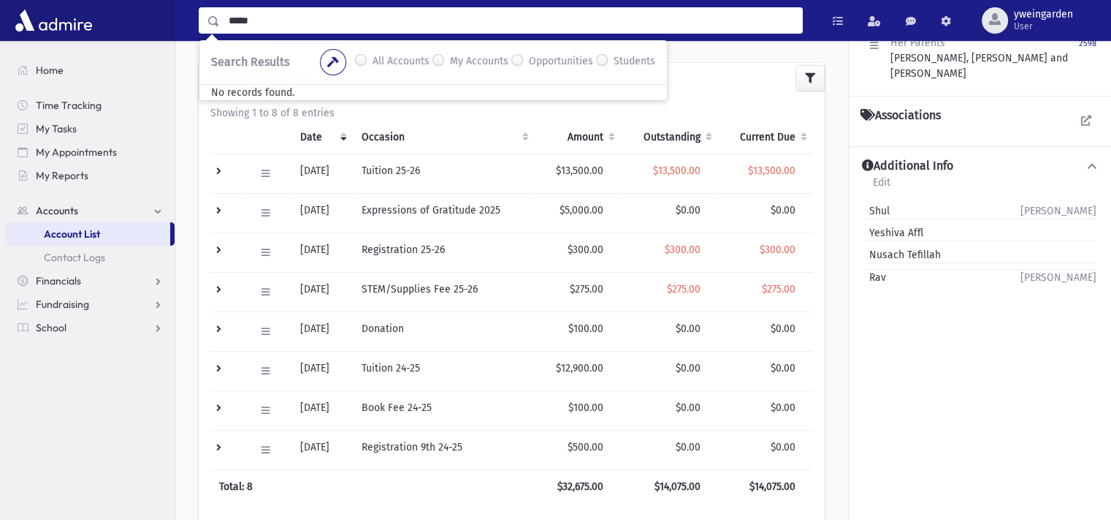
type input "*****"
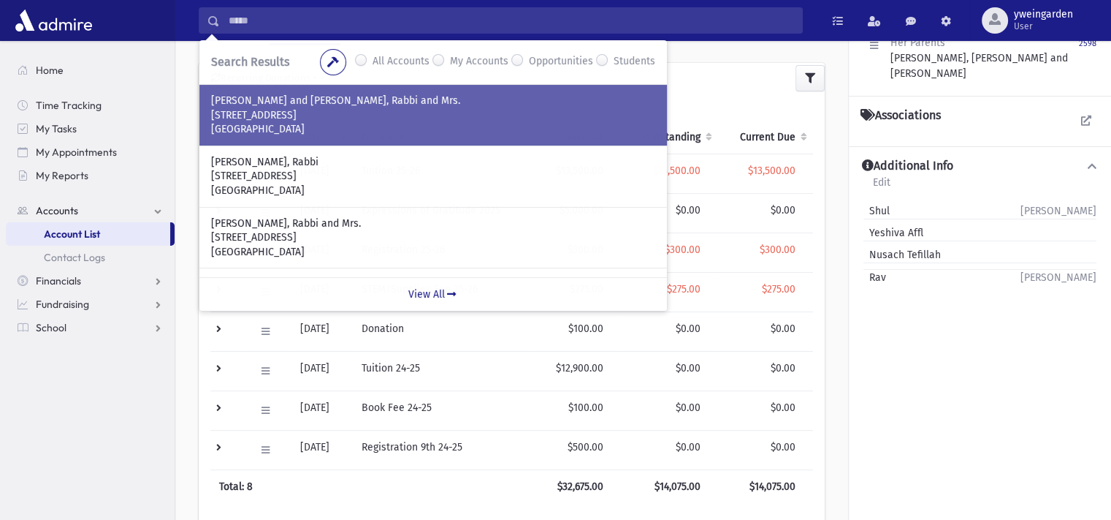
click at [359, 96] on p "JOSILOWSKI, Eliyohu and Nechama, Rabbi and Mrs." at bounding box center [433, 101] width 444 height 15
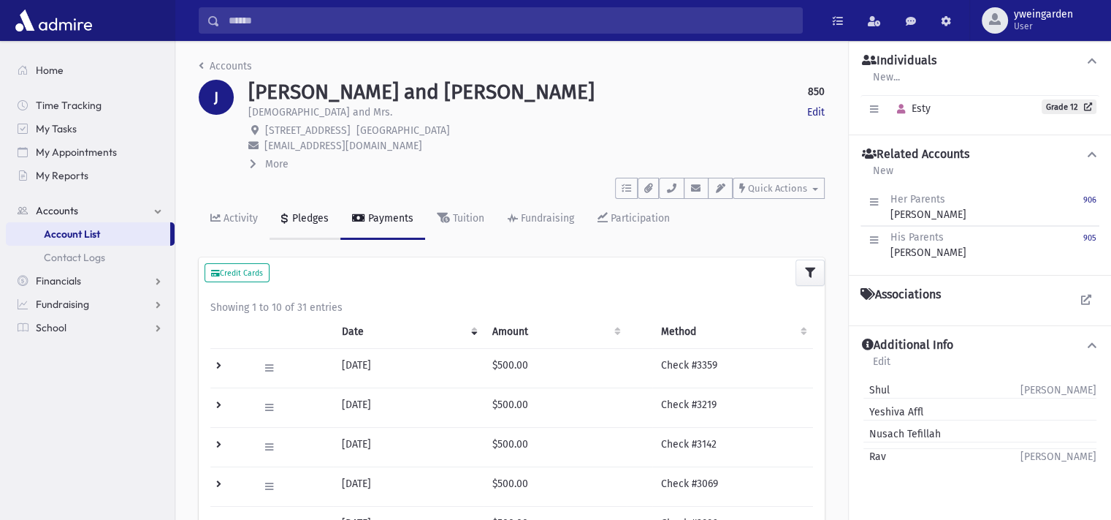
click at [313, 208] on link "Pledges" at bounding box center [305, 219] width 71 height 41
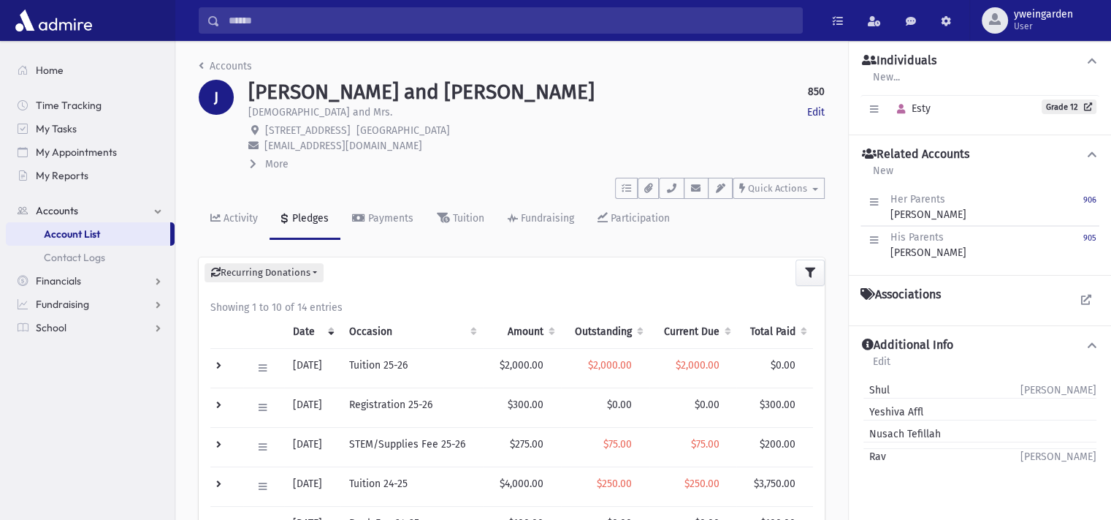
scroll to position [97, 0]
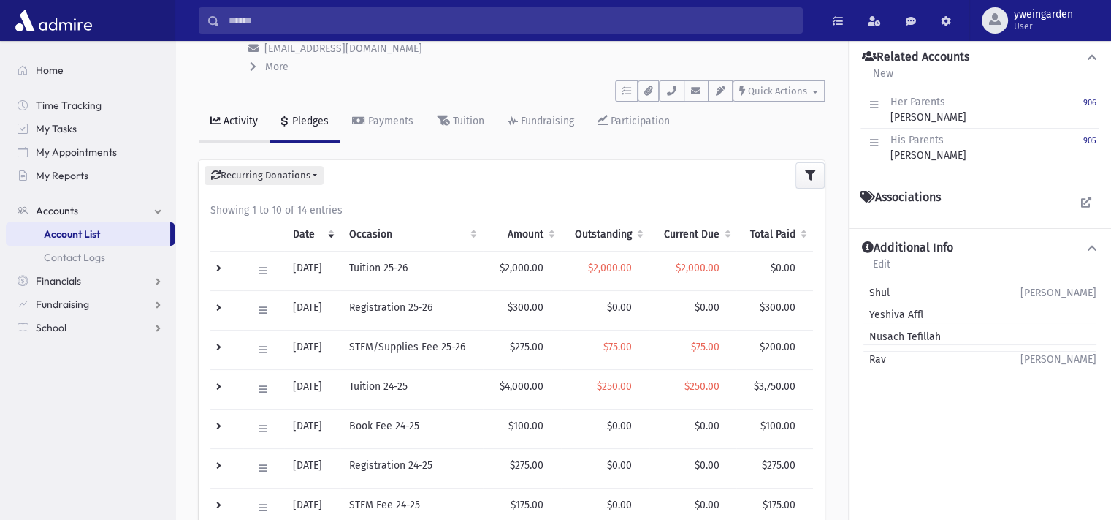
click at [228, 125] on div "Activity" at bounding box center [239, 121] width 37 height 12
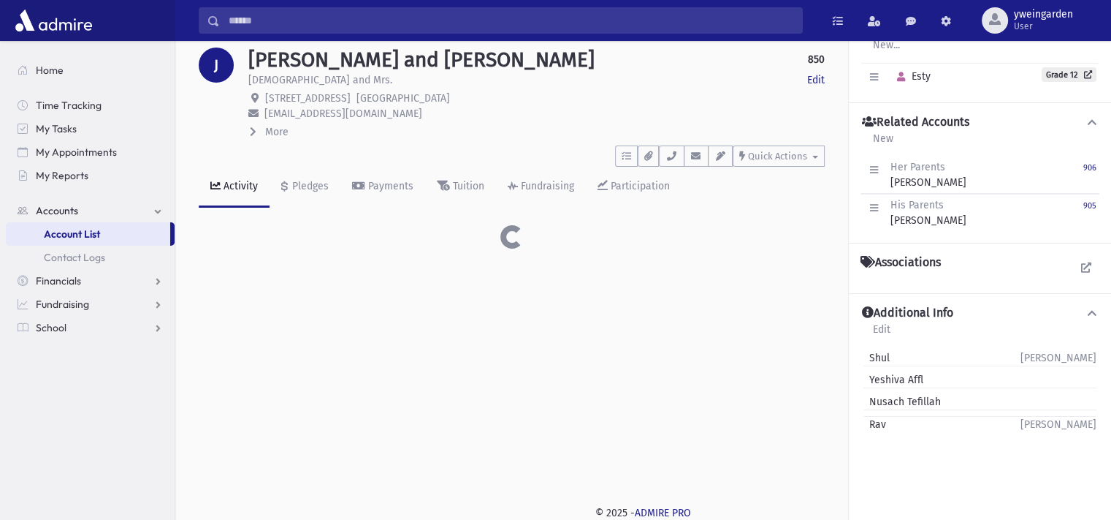
scroll to position [70, 0]
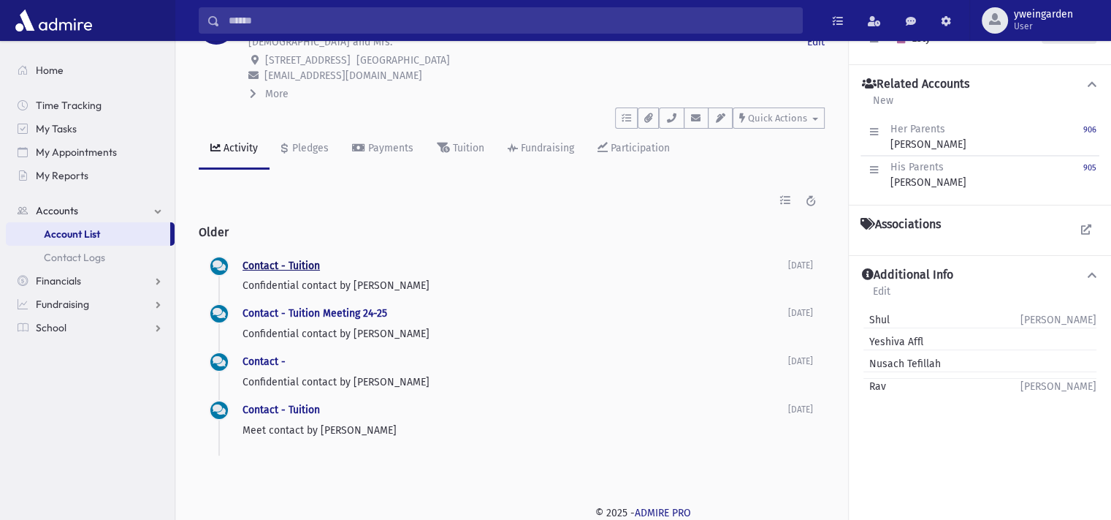
click at [284, 265] on link "Contact - Tuition" at bounding box center [281, 265] width 77 height 12
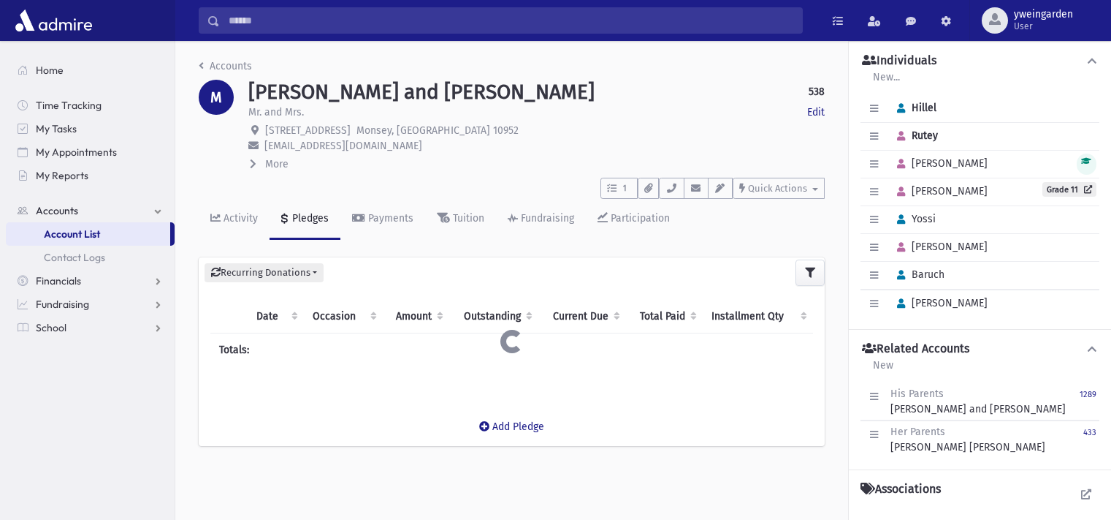
click at [479, 28] on input "Search" at bounding box center [511, 20] width 582 height 26
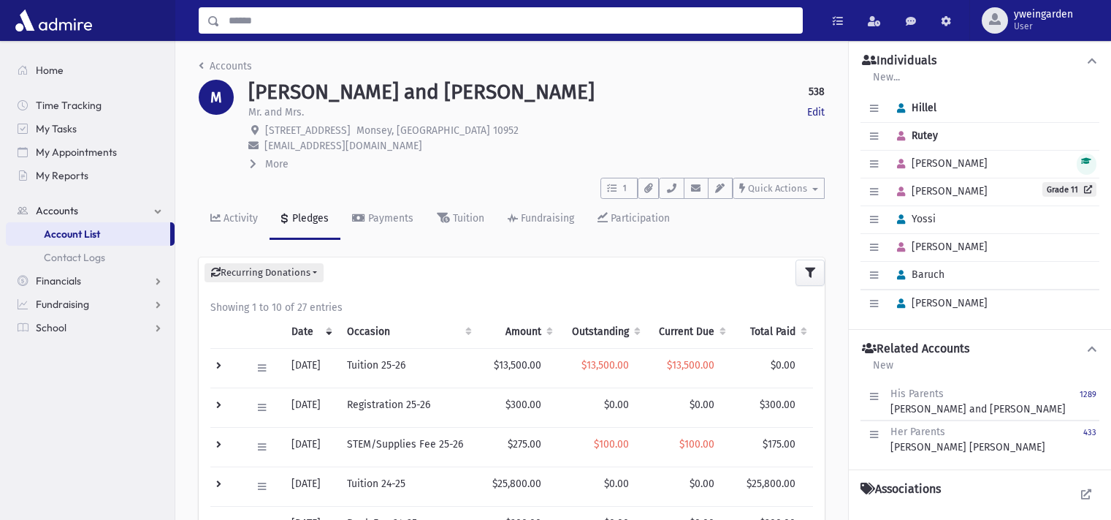
scroll to position [32, 0]
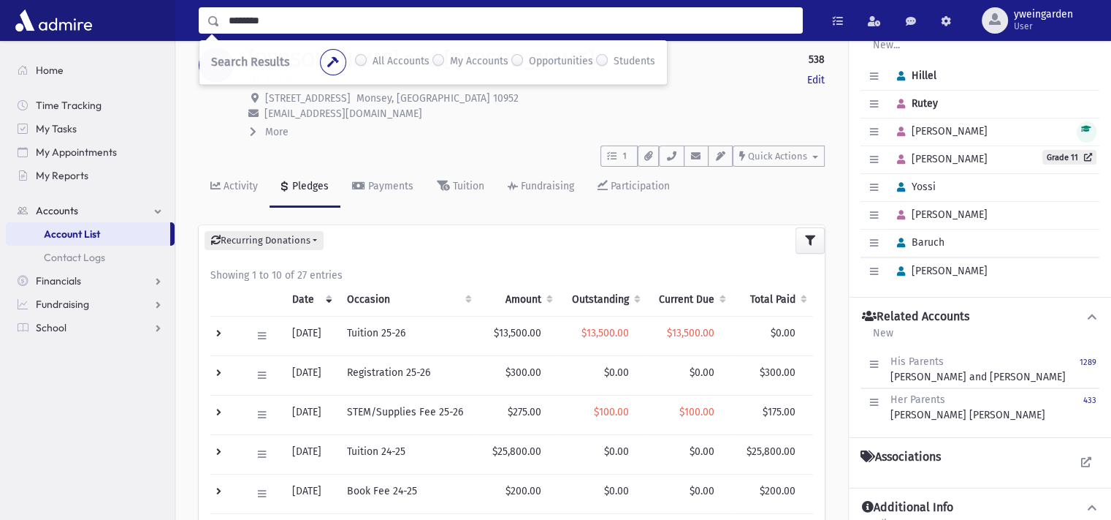
type input "********"
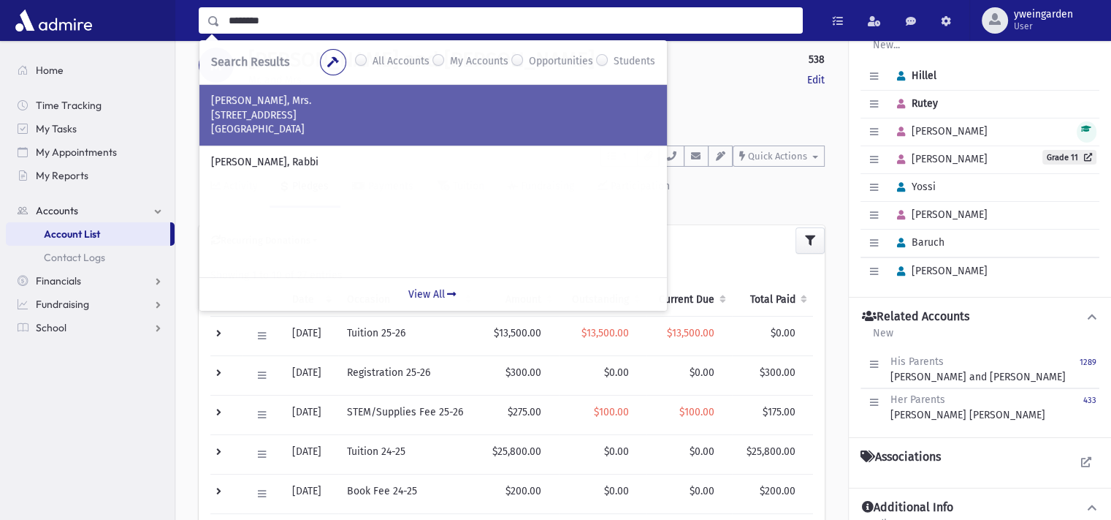
click at [297, 123] on p "[GEOGRAPHIC_DATA]" at bounding box center [433, 129] width 444 height 15
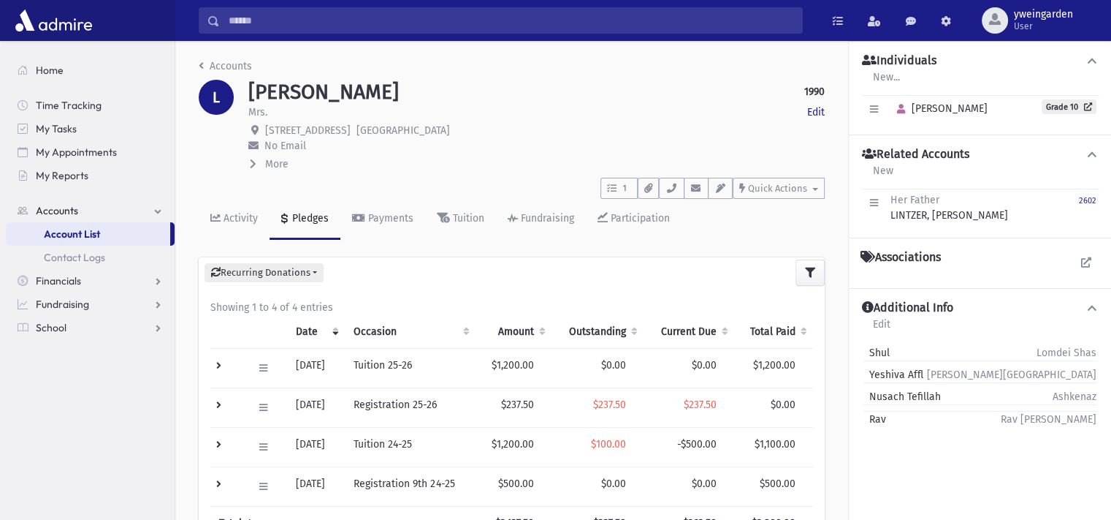
scroll to position [97, 0]
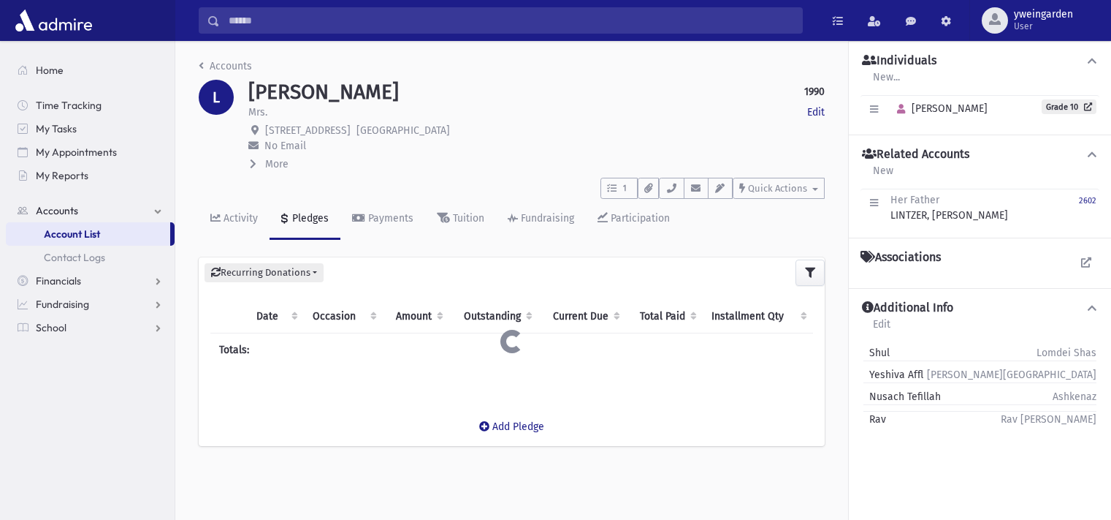
scroll to position [32, 0]
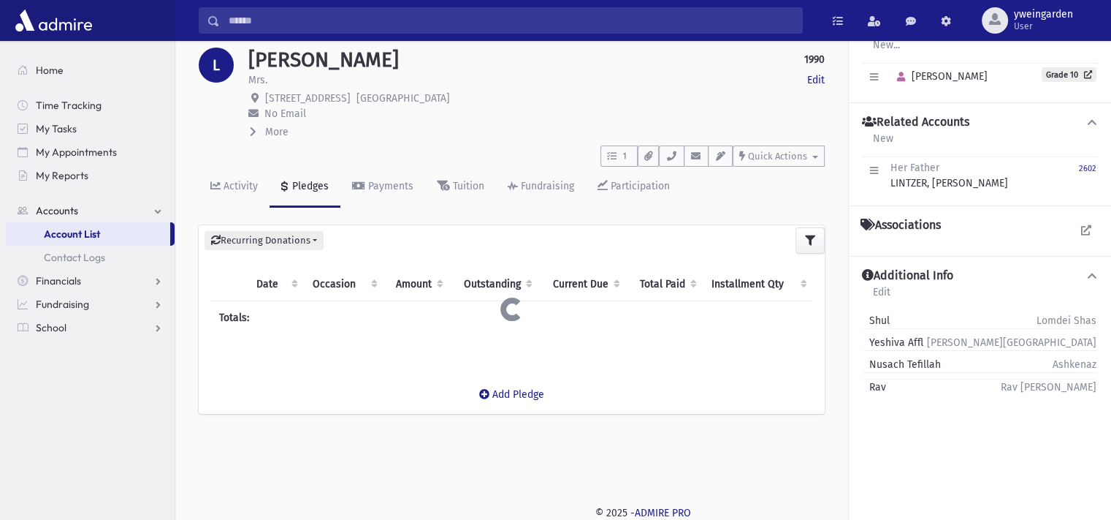
click at [464, 28] on input "Search" at bounding box center [511, 20] width 582 height 26
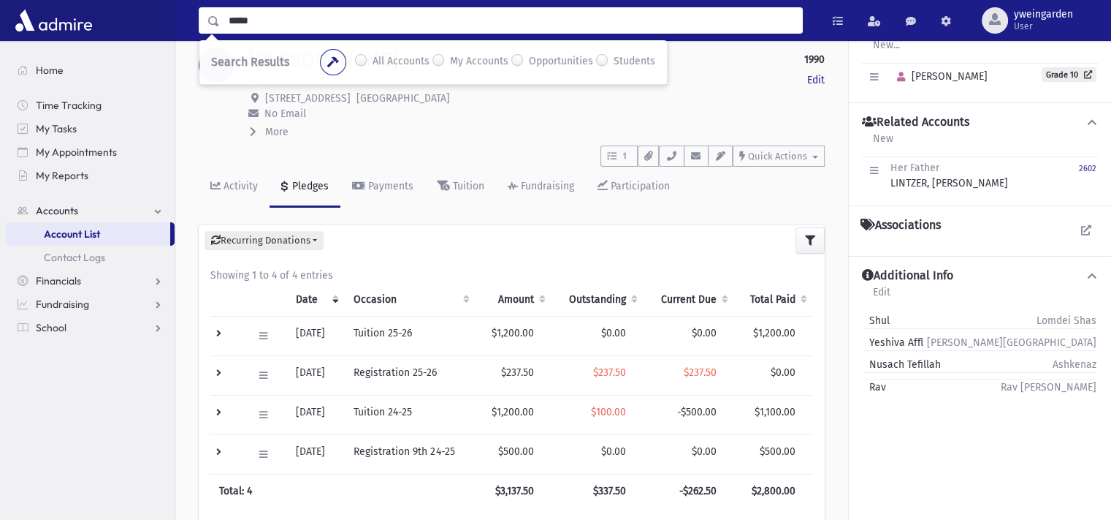
type input "*****"
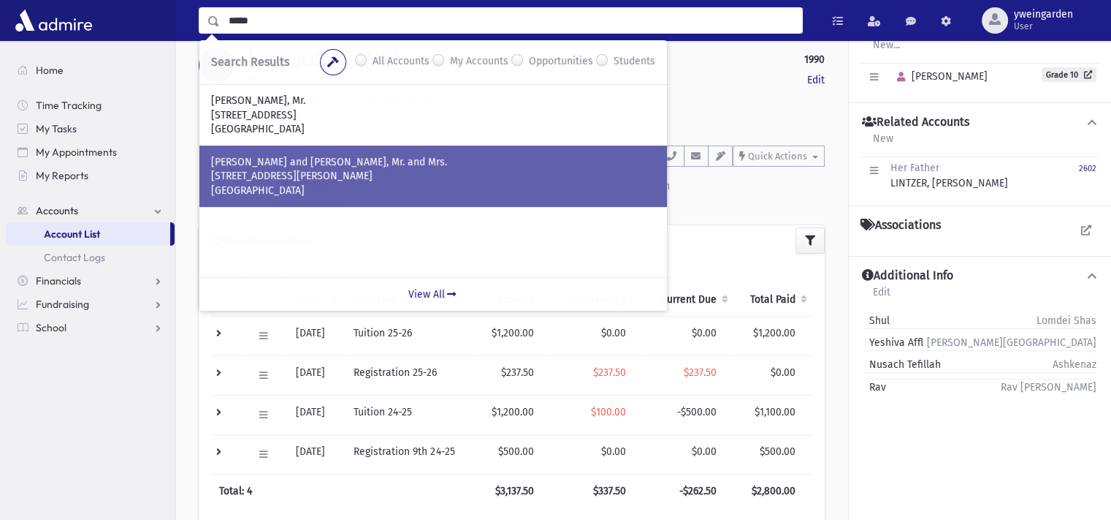
click at [328, 167] on p "[PERSON_NAME] and [PERSON_NAME], Mr. and Mrs." at bounding box center [433, 162] width 444 height 15
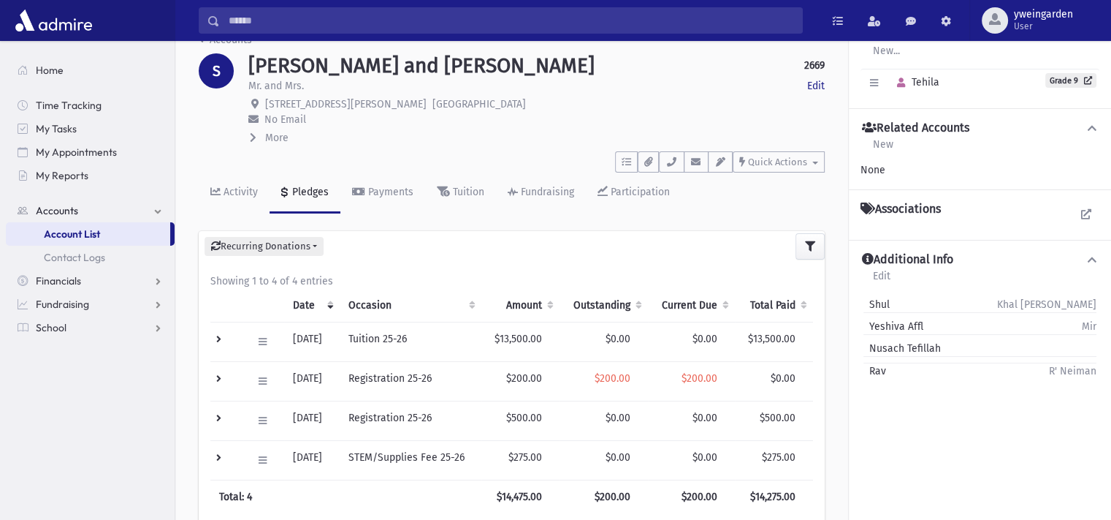
scroll to position [97, 0]
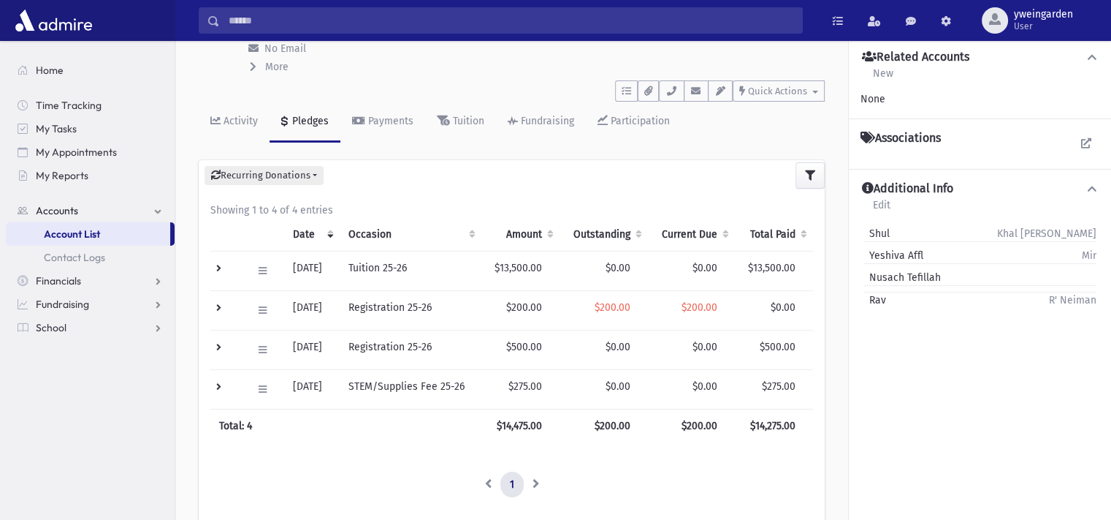
click at [222, 270] on td at bounding box center [226, 270] width 33 height 39
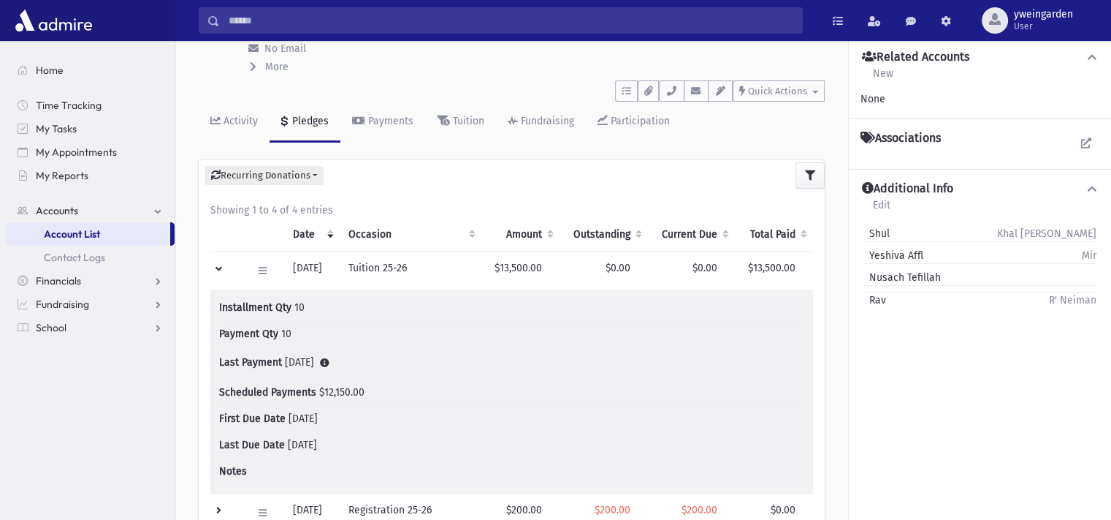
click at [264, 215] on div "Showing 1 to 4 of 4 entries" at bounding box center [511, 209] width 603 height 15
click at [354, 211] on div "Showing 1 to 4 of 4 entries" at bounding box center [511, 209] width 603 height 15
click at [217, 268] on td at bounding box center [226, 270] width 33 height 39
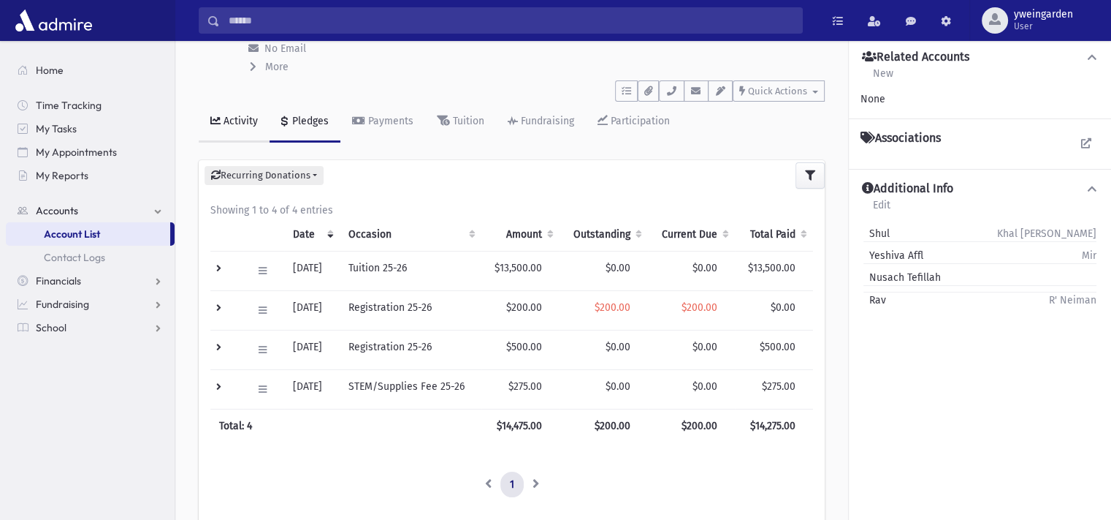
click at [237, 120] on div "Activity" at bounding box center [239, 121] width 37 height 12
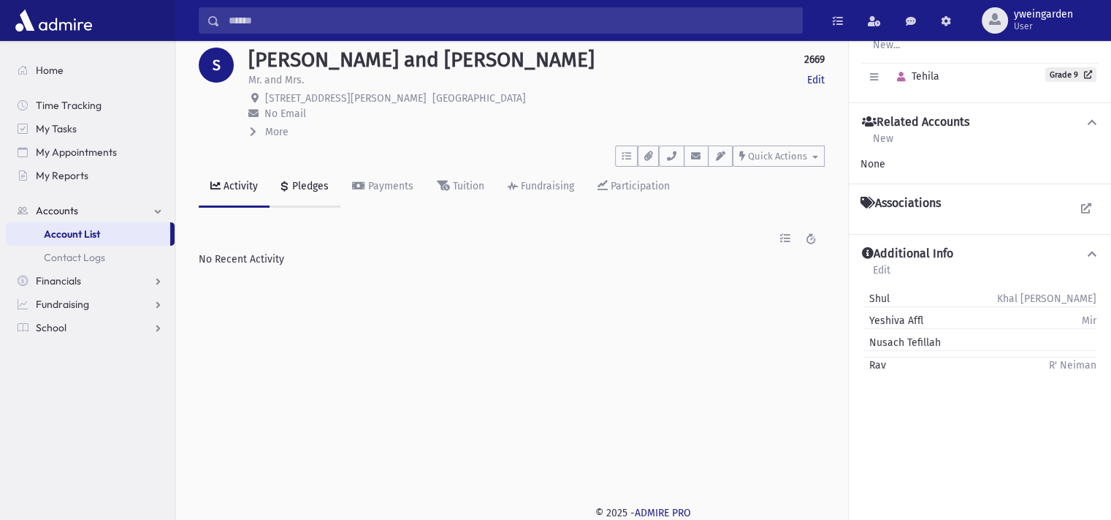
click at [303, 180] on div "Pledges" at bounding box center [308, 186] width 39 height 12
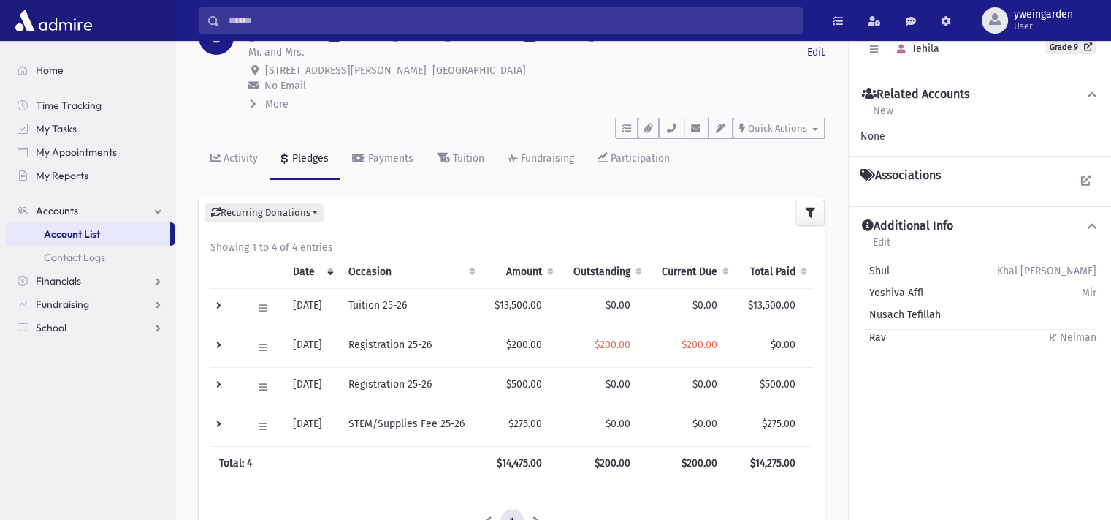
scroll to position [97, 0]
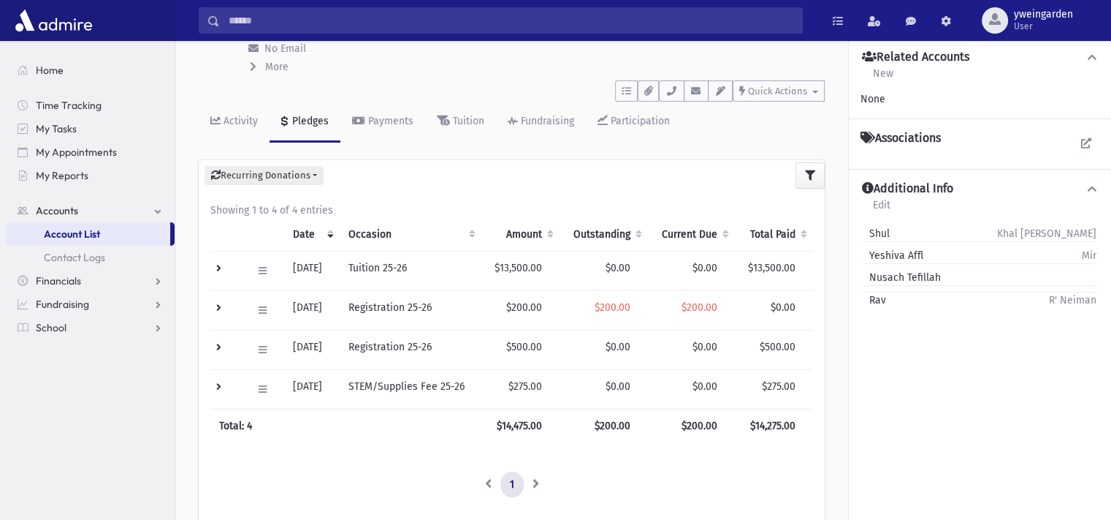
click at [226, 268] on td at bounding box center [226, 270] width 33 height 39
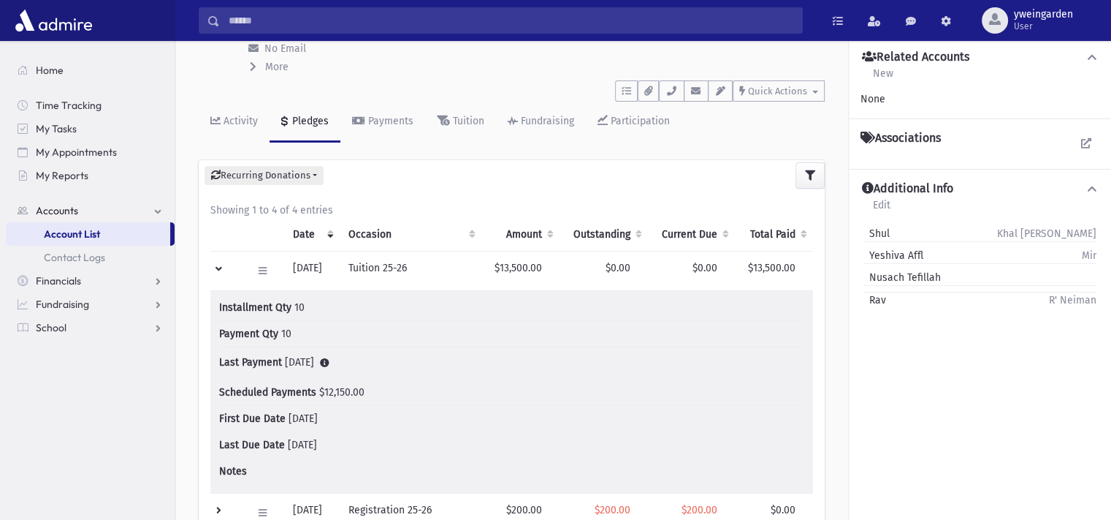
click at [226, 268] on td at bounding box center [226, 270] width 33 height 39
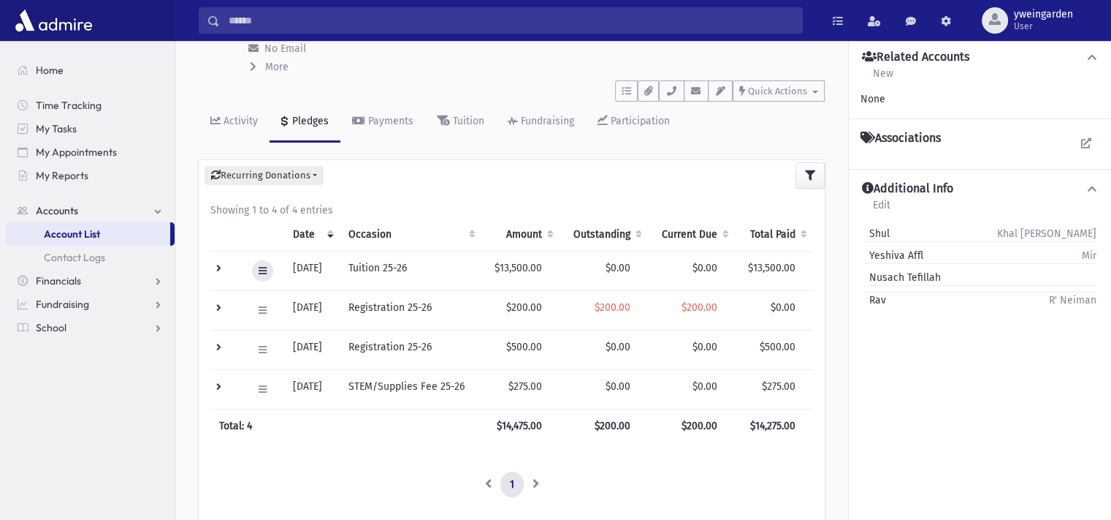
click at [262, 271] on icon at bounding box center [263, 270] width 8 height 9
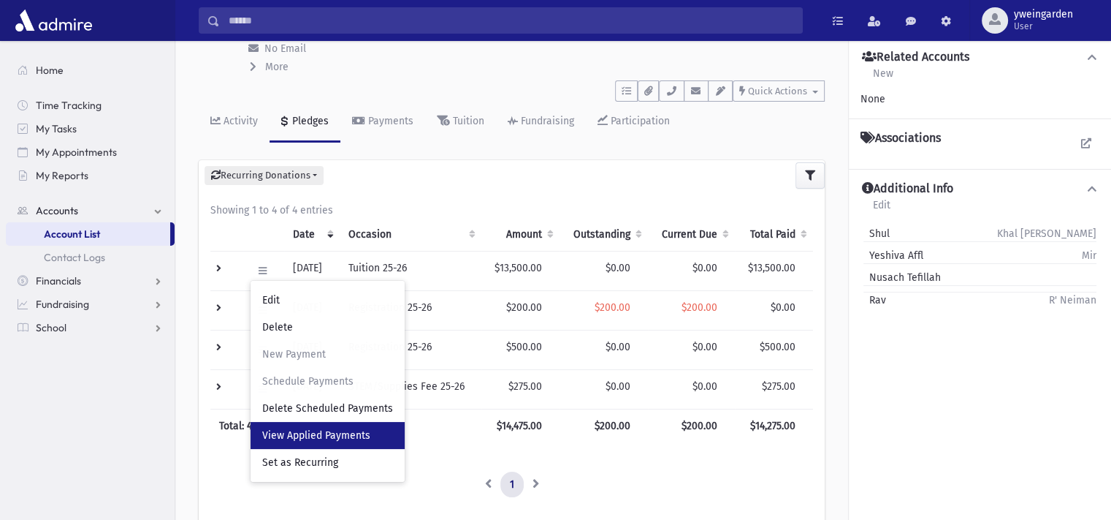
click at [326, 430] on span "View Applied Payments" at bounding box center [316, 435] width 108 height 12
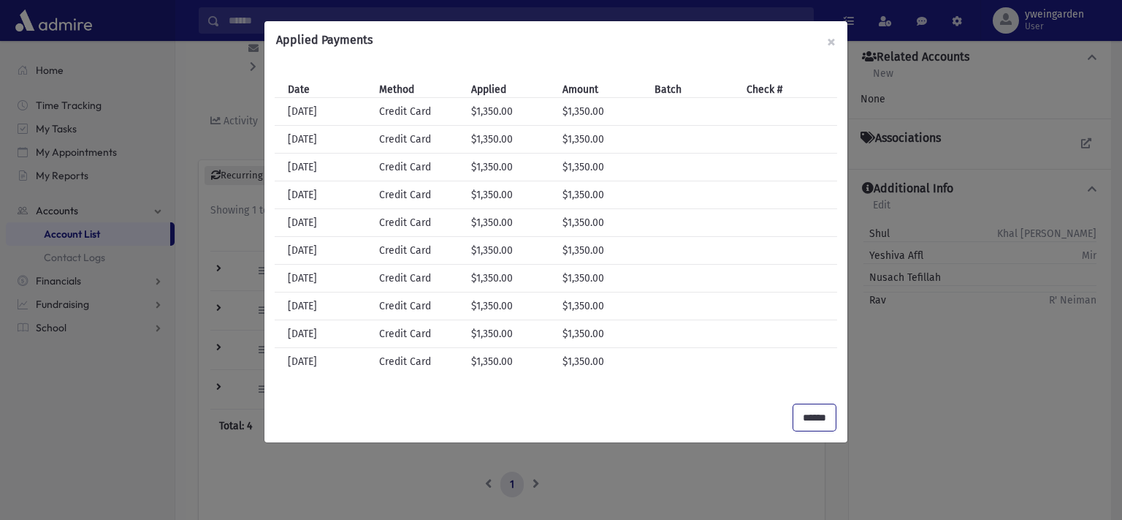
click at [807, 418] on input "******" at bounding box center [815, 417] width 42 height 26
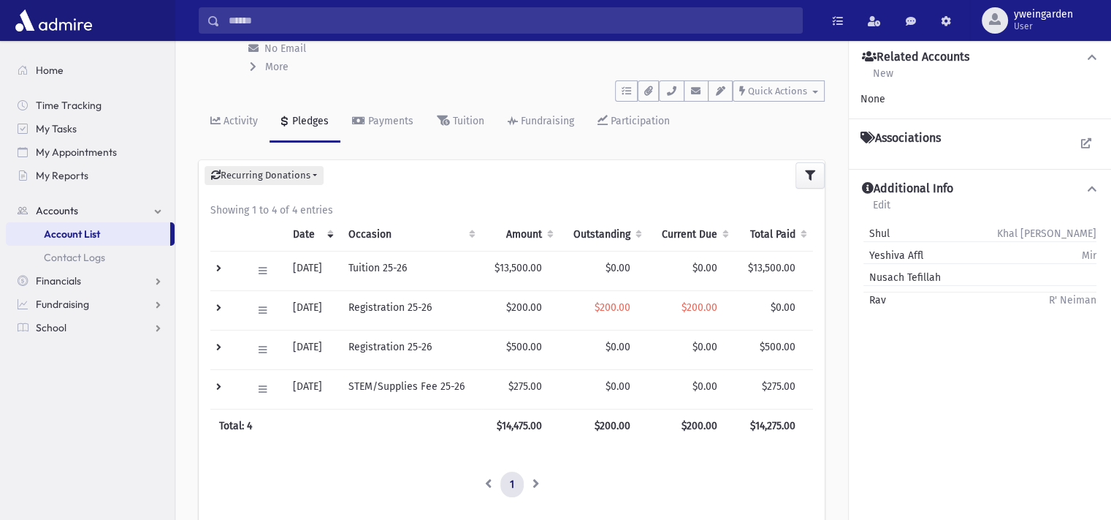
scroll to position [0, 0]
